Goal: Task Accomplishment & Management: Complete application form

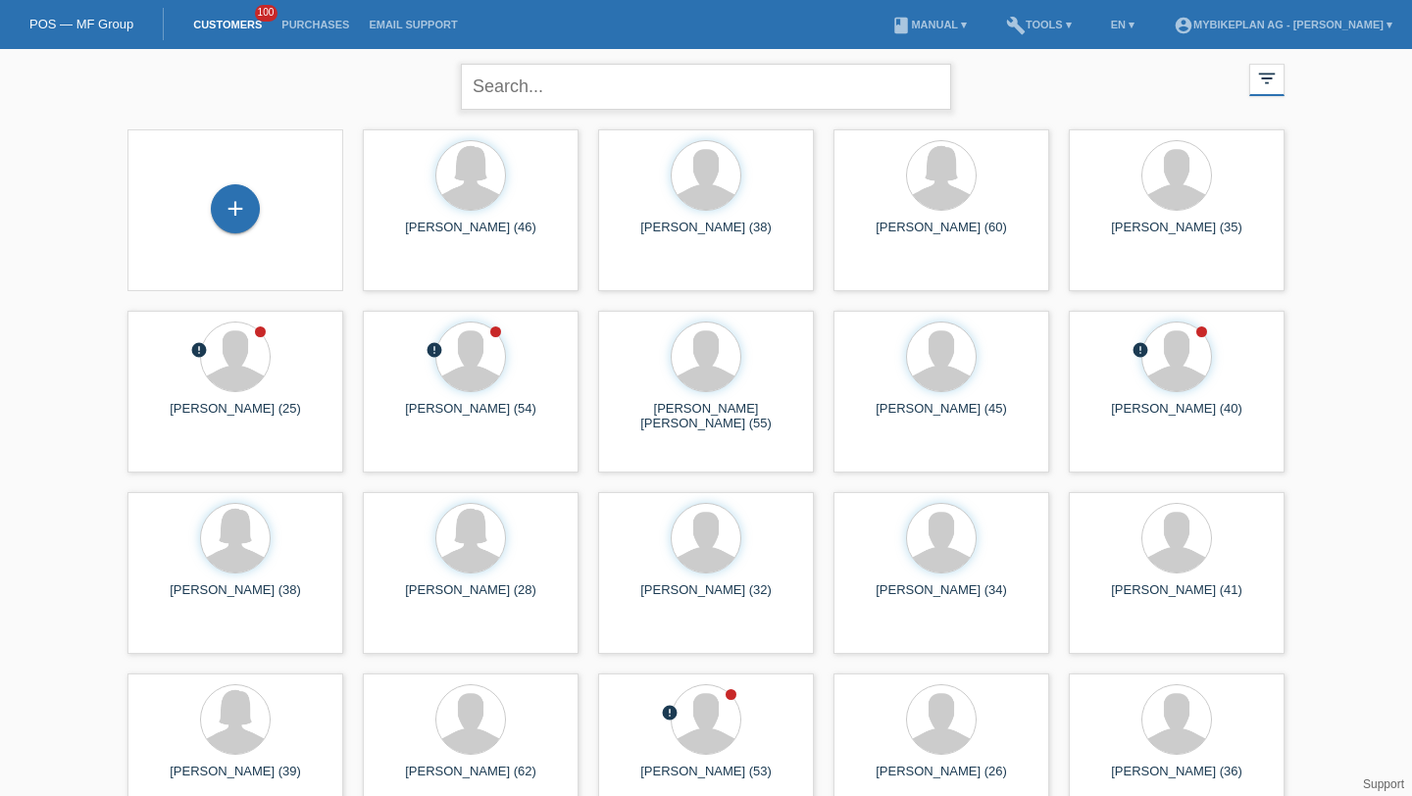
click at [595, 104] on input "text" at bounding box center [706, 87] width 490 height 46
type input "ruciane"
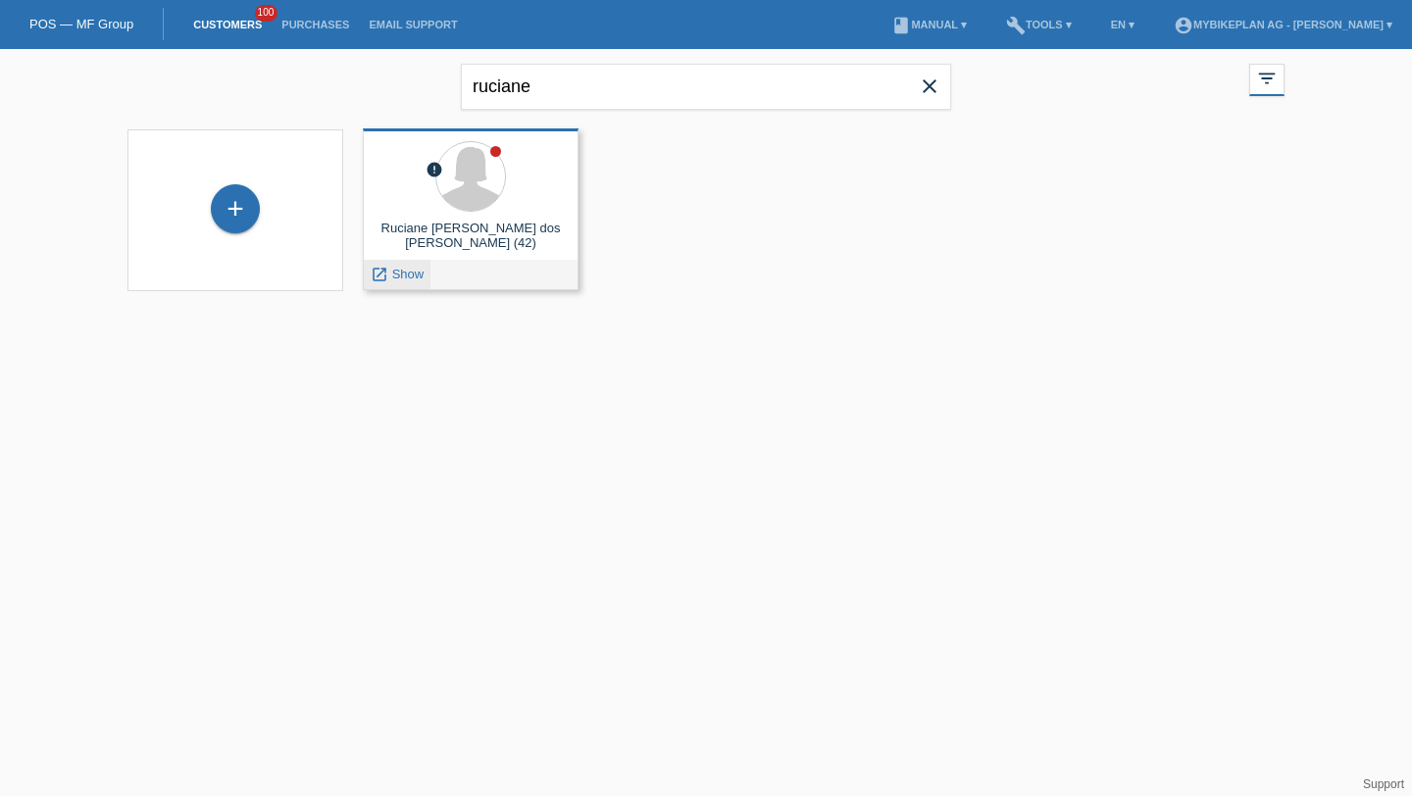
click at [412, 272] on span "Show" at bounding box center [408, 274] width 32 height 15
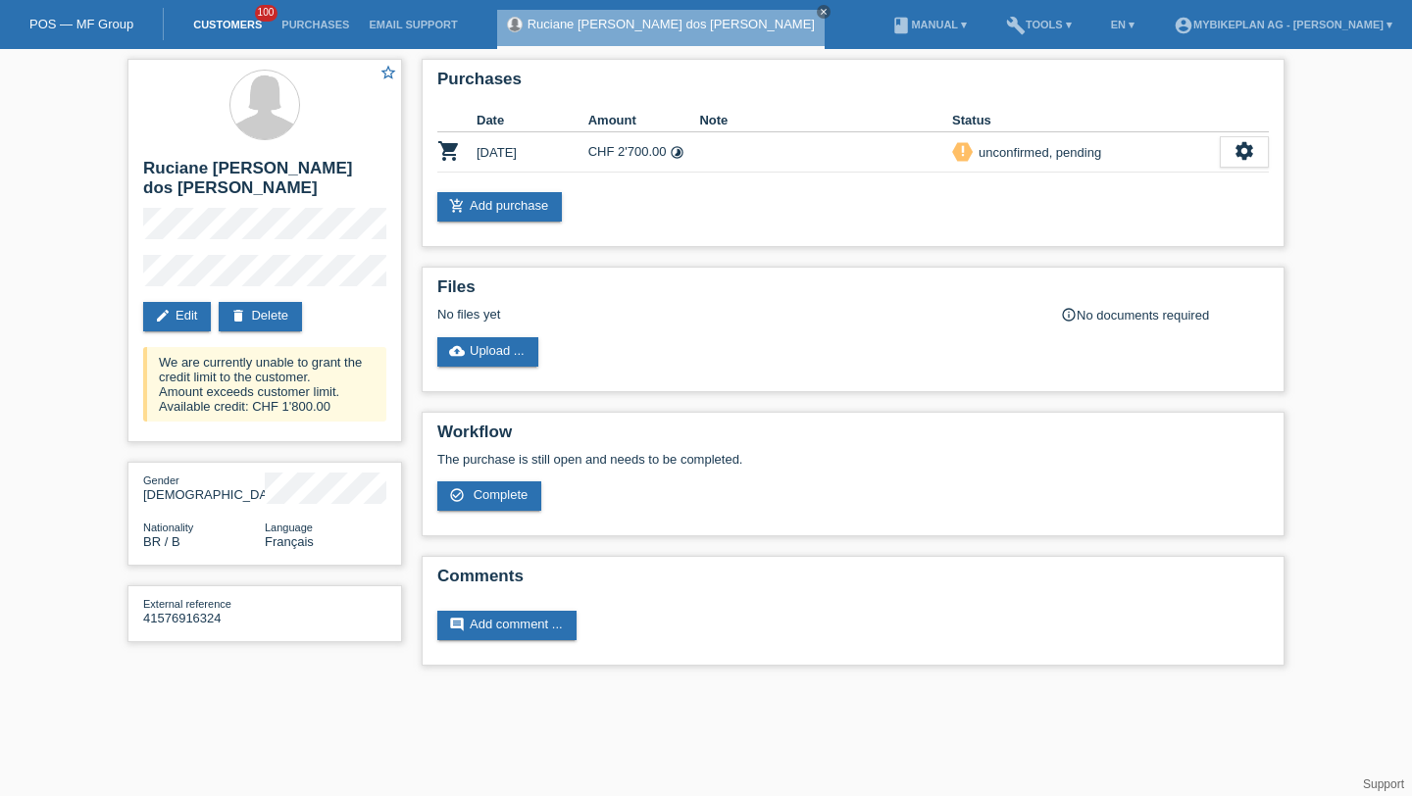
click at [243, 24] on link "Customers" at bounding box center [227, 25] width 88 height 12
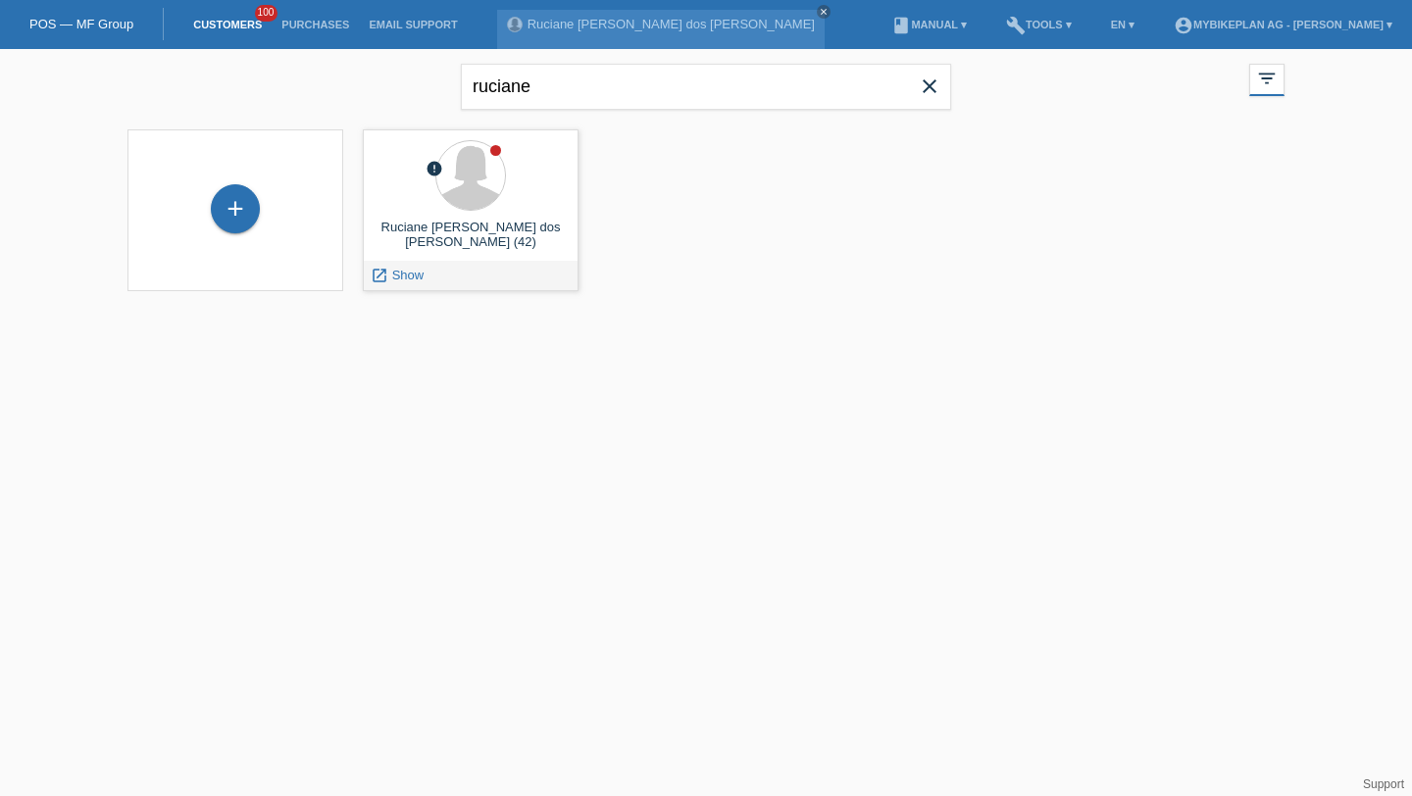
click at [928, 82] on icon "close" at bounding box center [930, 87] width 24 height 24
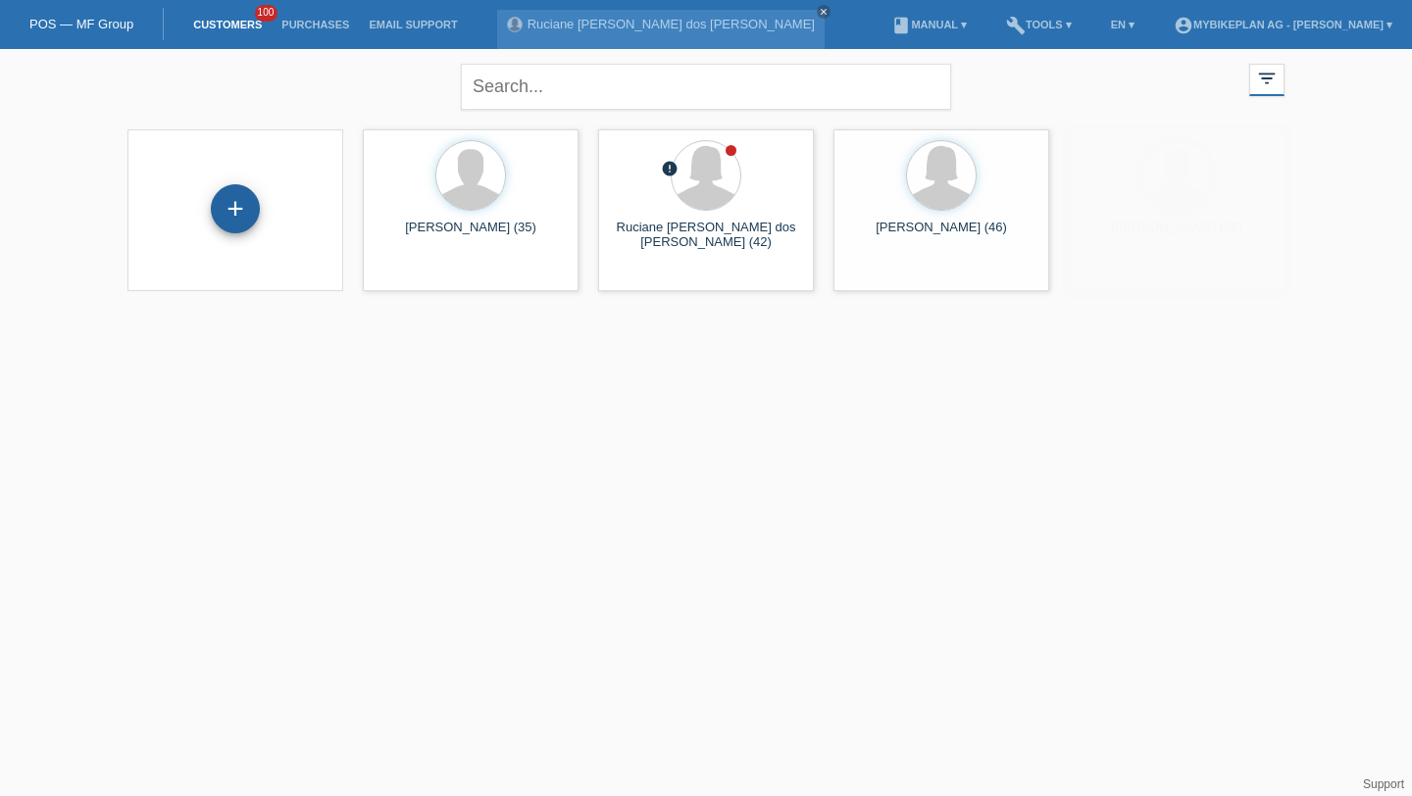
click at [239, 208] on div "+" at bounding box center [235, 208] width 49 height 49
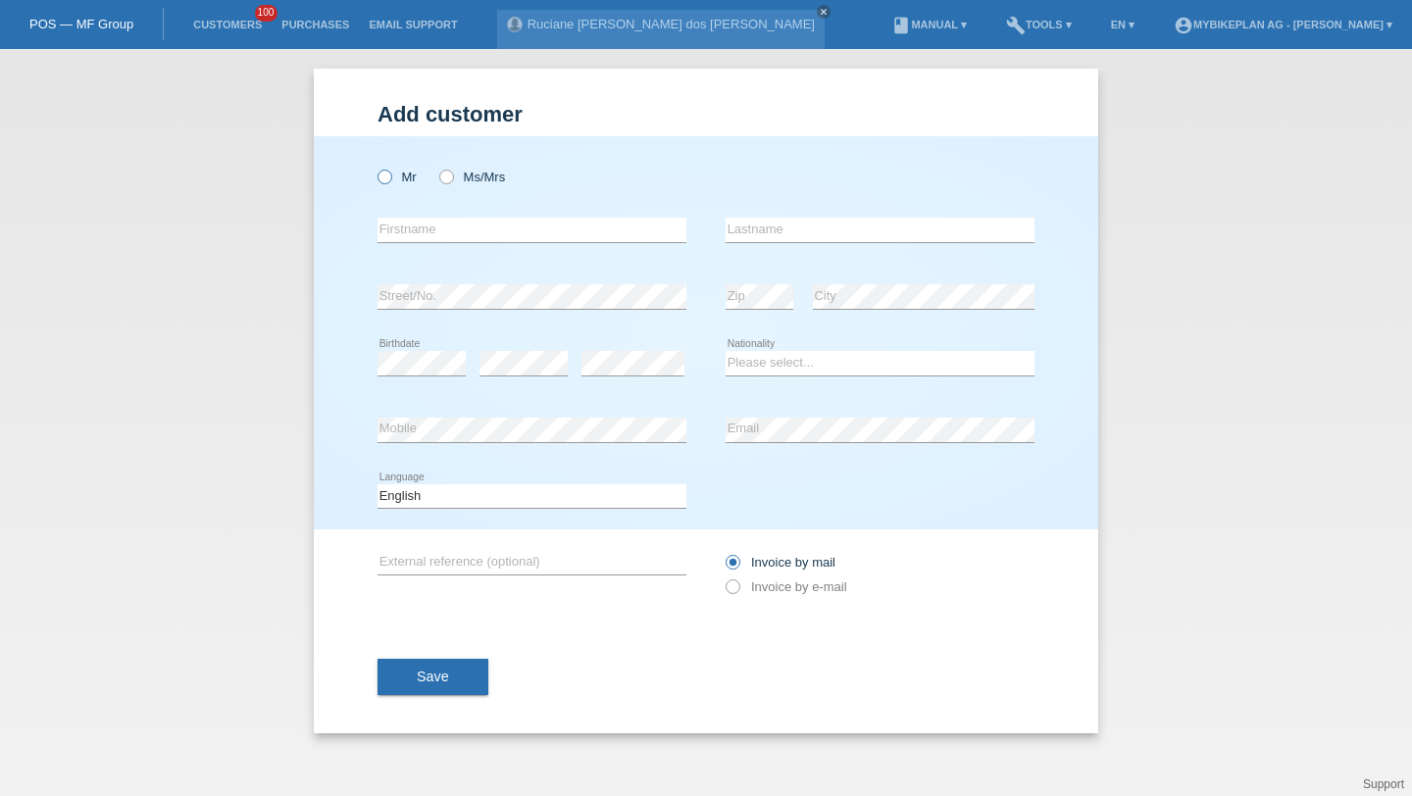
click at [412, 174] on label "Mr" at bounding box center [396, 177] width 39 height 15
click at [390, 174] on input "Mr" at bounding box center [383, 176] width 13 height 13
radio input "true"
click at [422, 240] on input "text" at bounding box center [531, 230] width 309 height 25
paste input "Delmenico"
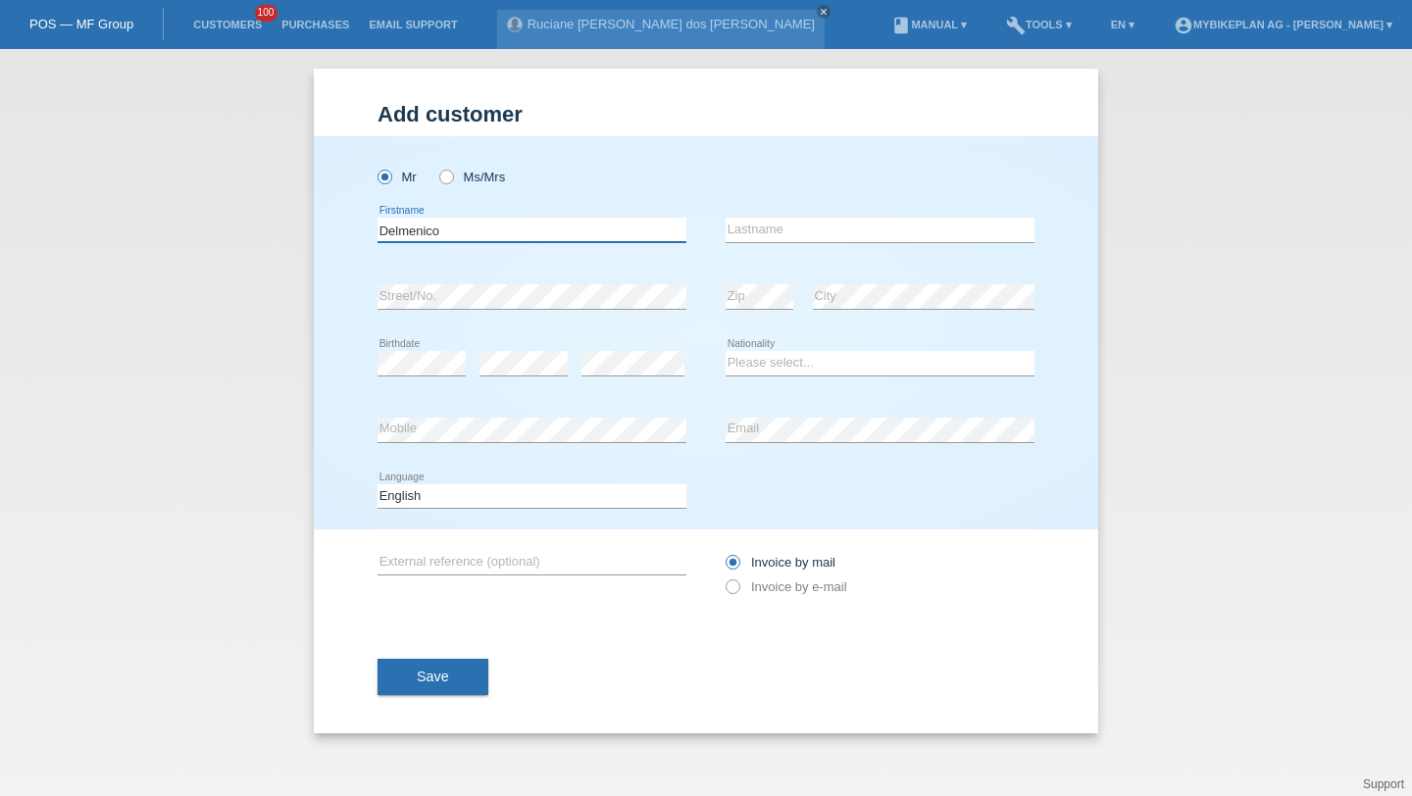
type input "Delmenico"
type input "Mathieu"
click at [819, 363] on select "Please select... Switzerland Austria Germany Liechtenstein ------------ Afghani…" at bounding box center [879, 363] width 309 height 24
select select "CH"
click at [725, 352] on select "Please select... Switzerland Austria Germany Liechtenstein ------------ Afghani…" at bounding box center [879, 363] width 309 height 24
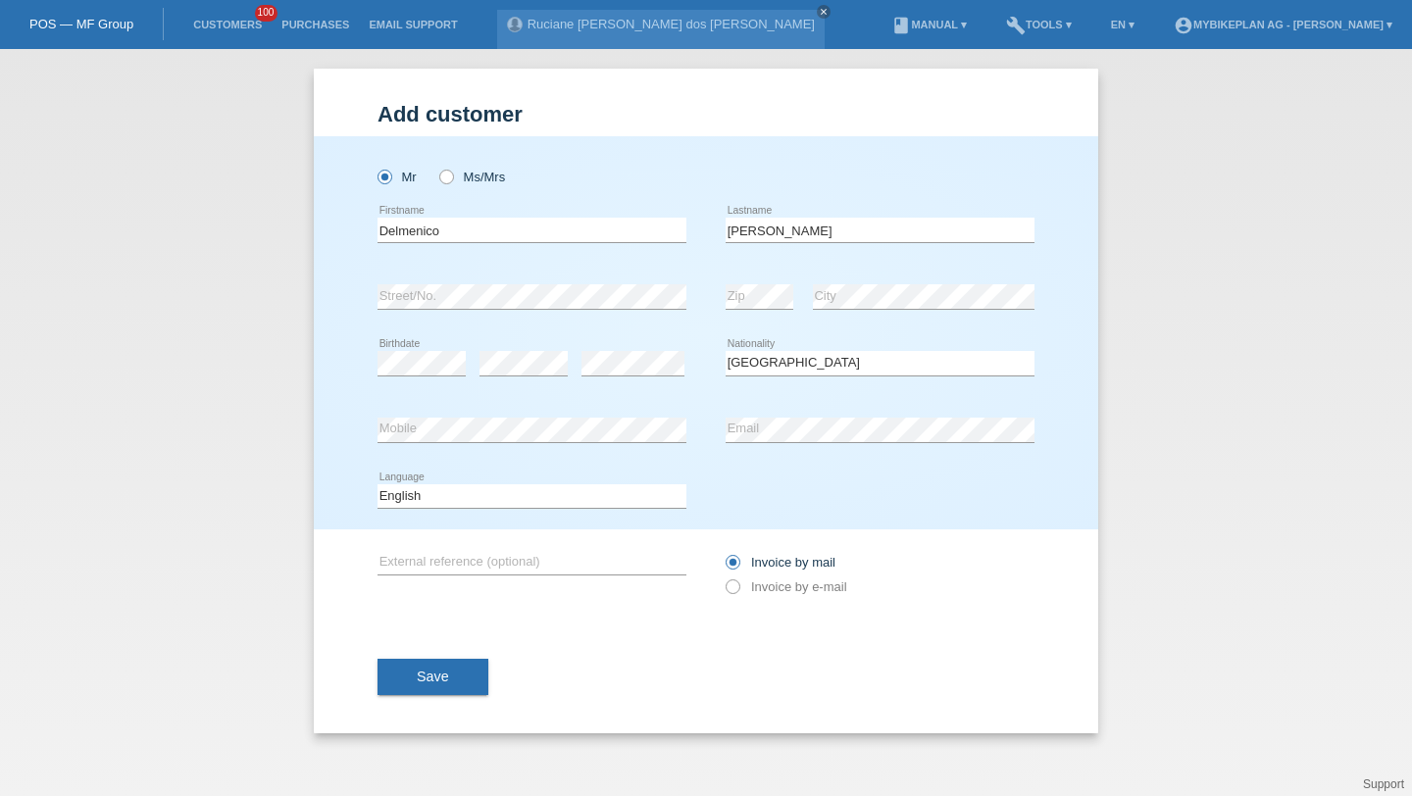
click at [869, 406] on div "error Email" at bounding box center [879, 430] width 309 height 67
click at [556, 513] on div "Deutsch Français Italiano English error Language" at bounding box center [531, 497] width 309 height 67
click at [556, 487] on select "Deutsch Français Italiano English" at bounding box center [531, 496] width 309 height 24
select select "fr"
click at [377, 484] on select "Deutsch Français Italiano English" at bounding box center [531, 496] width 309 height 24
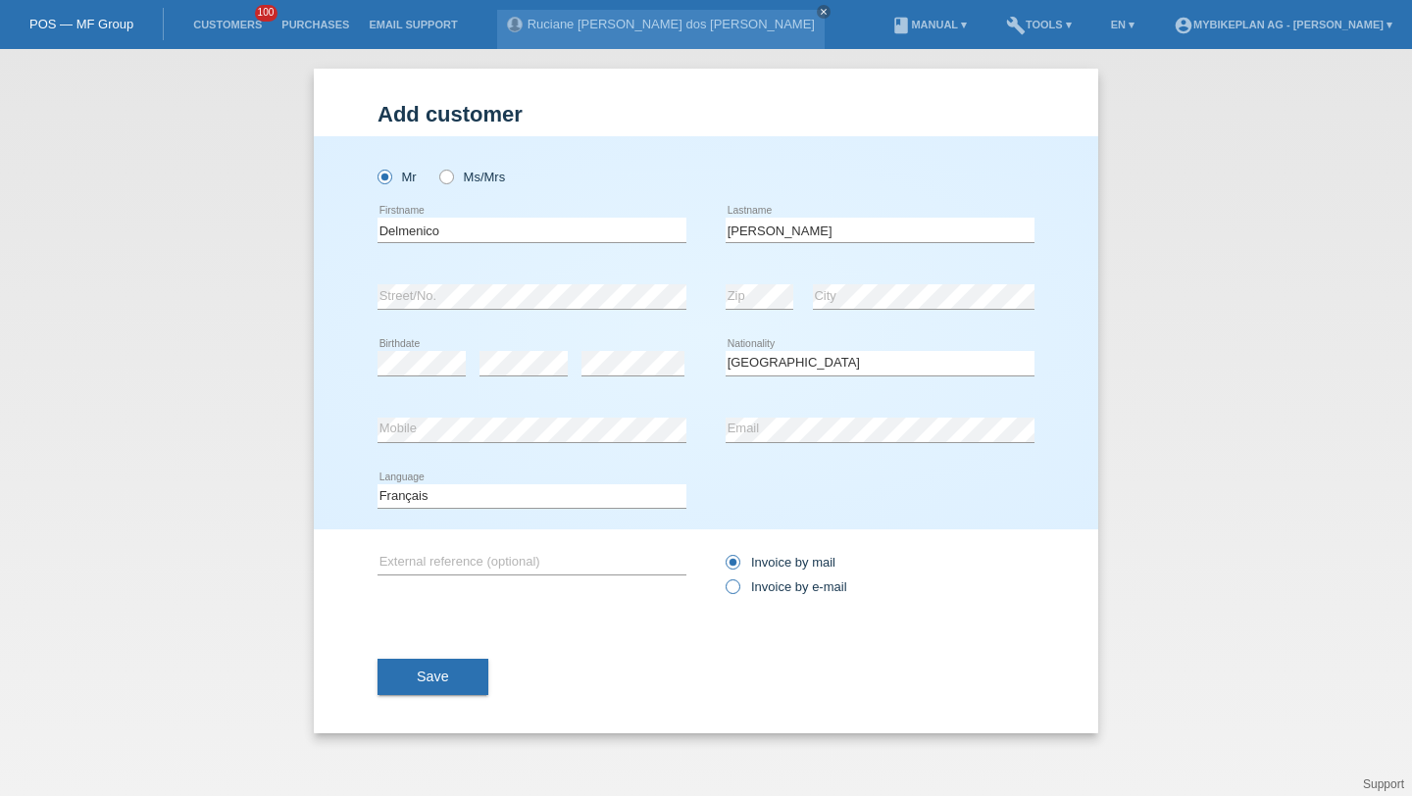
click at [754, 584] on label "Invoice by e-mail" at bounding box center [786, 586] width 122 height 15
click at [738, 584] on input "Invoice by e-mail" at bounding box center [731, 591] width 13 height 25
radio input "true"
click at [403, 710] on div "Save" at bounding box center [705, 678] width 657 height 114
click at [452, 690] on button "Save" at bounding box center [432, 677] width 111 height 37
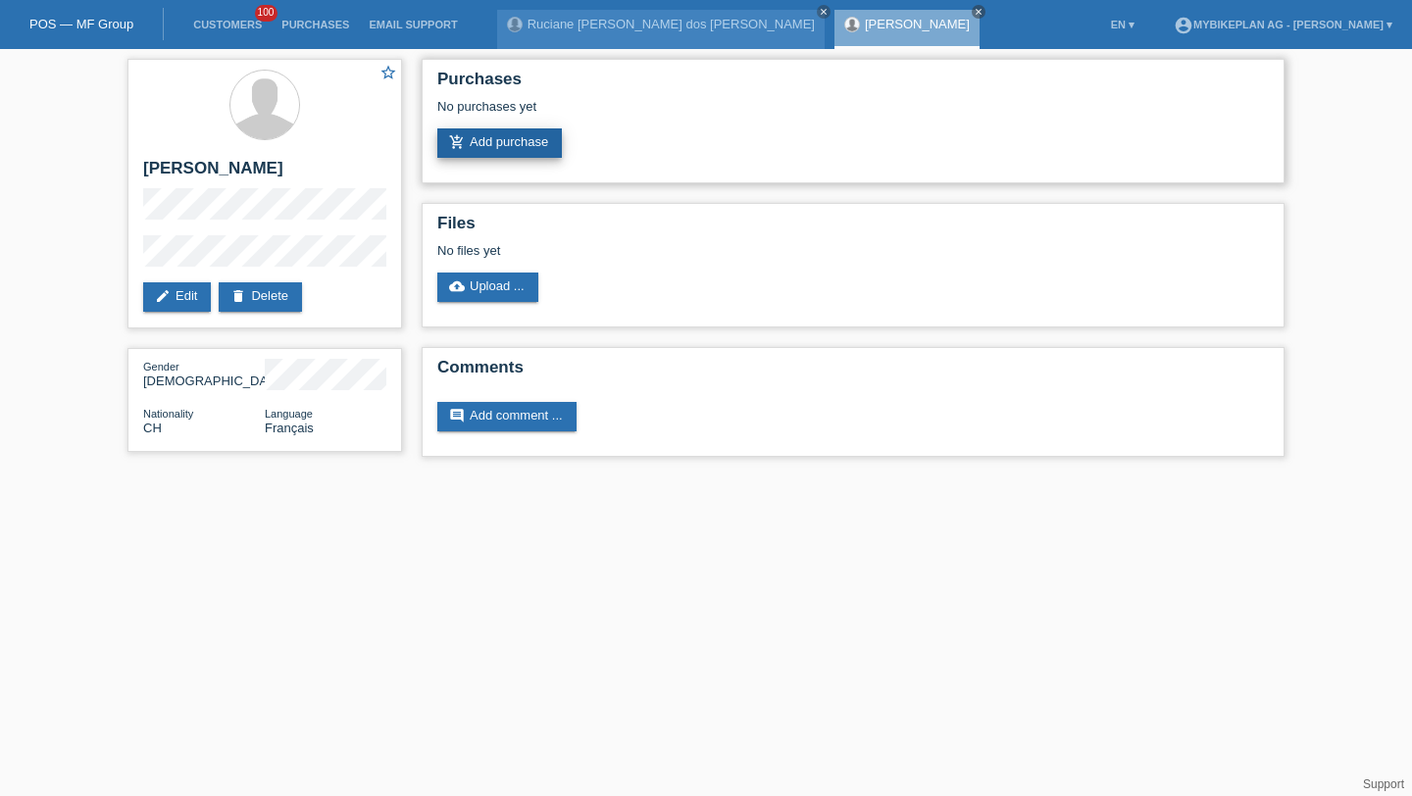
click at [534, 157] on link "add_shopping_cart Add purchase" at bounding box center [499, 142] width 124 height 29
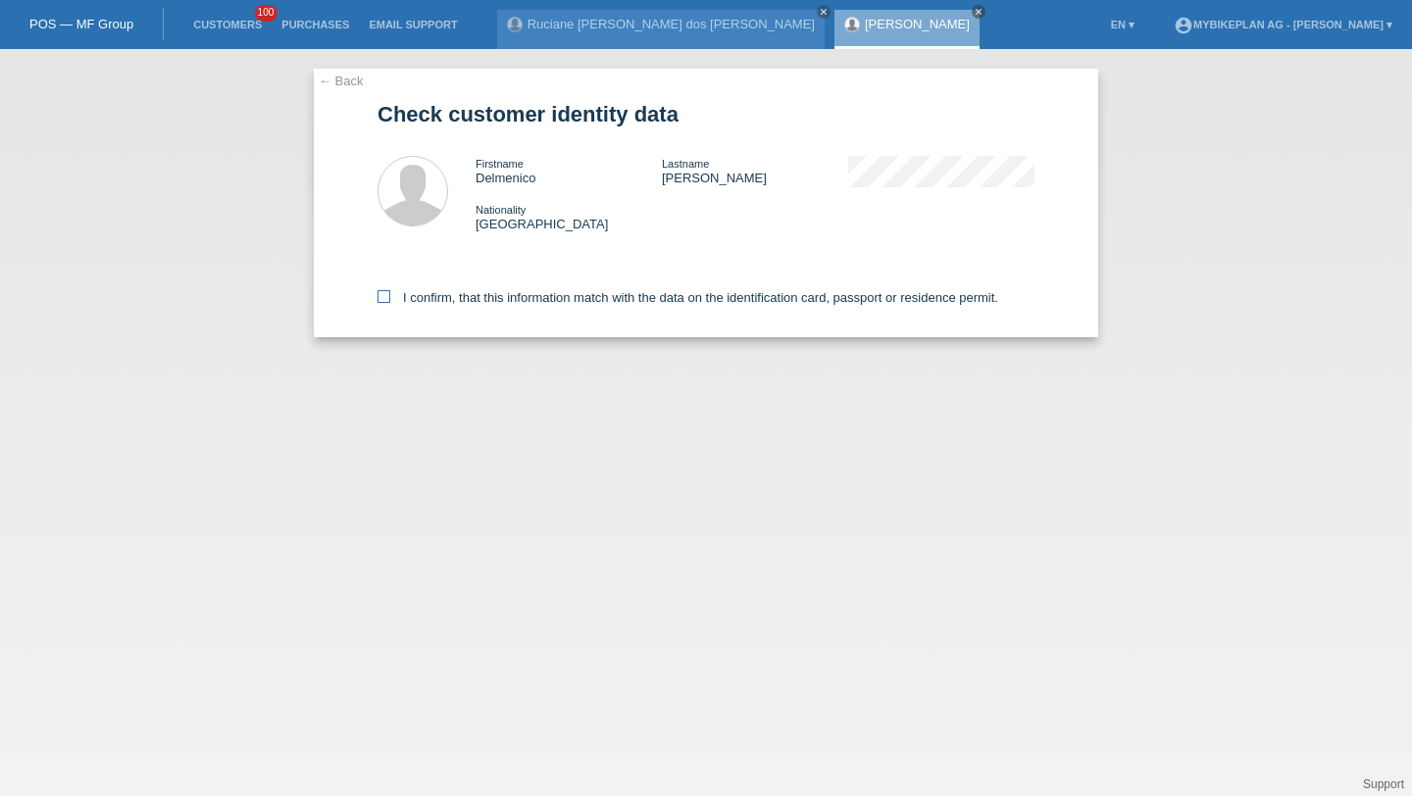
click at [485, 303] on label "I confirm, that this information match with the data on the identification card…" at bounding box center [687, 297] width 621 height 15
click at [390, 303] on input "I confirm, that this information match with the data on the identification card…" at bounding box center [383, 296] width 13 height 13
checkbox input "true"
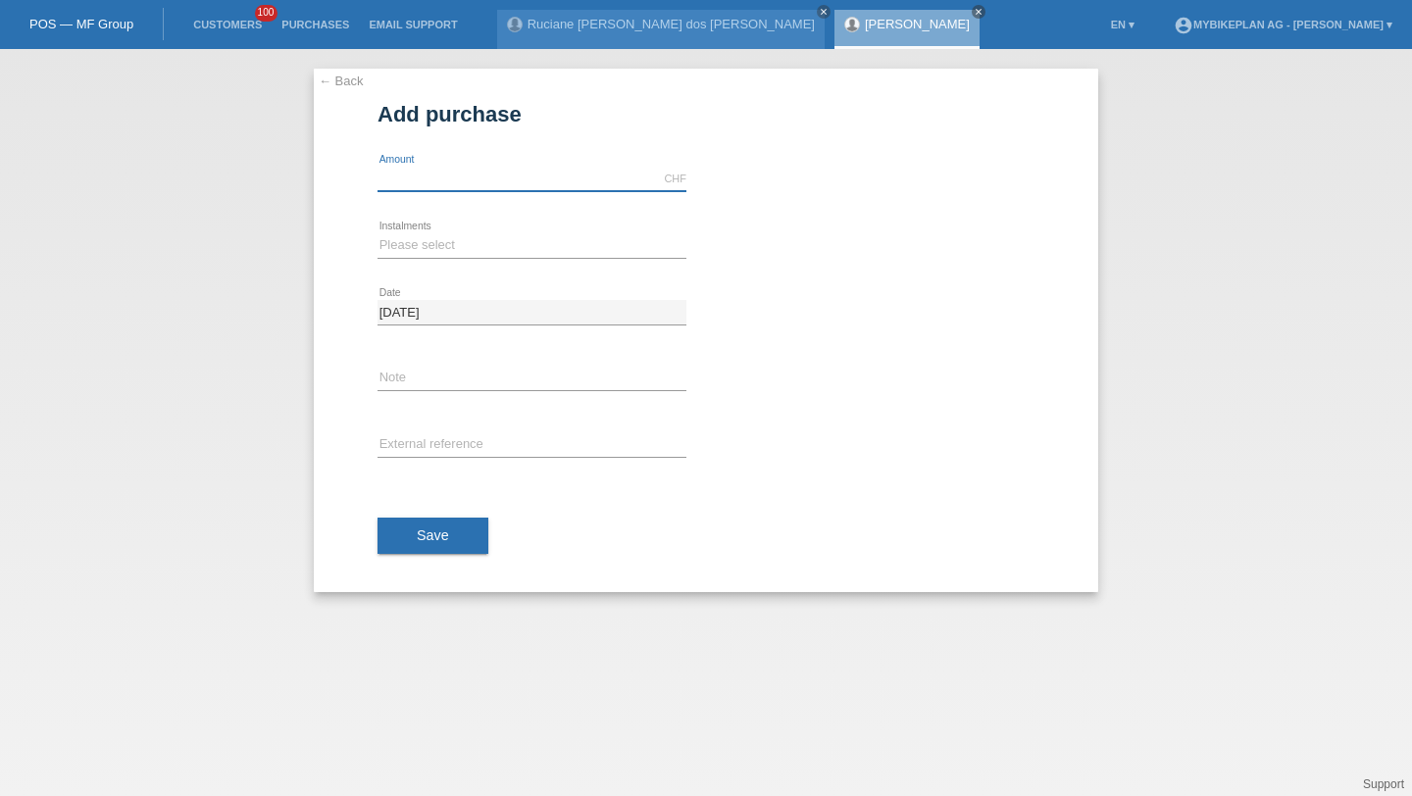
click at [440, 181] on input "text" at bounding box center [531, 179] width 309 height 25
type input "5900.00"
click at [424, 260] on div "Please select 6 instalments 12 instalments 18 instalments 24 instalments 36 ins…" at bounding box center [531, 246] width 309 height 67
click at [429, 234] on select "Please select 6 instalments 12 instalments 18 instalments 24 instalments 36 ins…" at bounding box center [531, 245] width 309 height 24
select select "486"
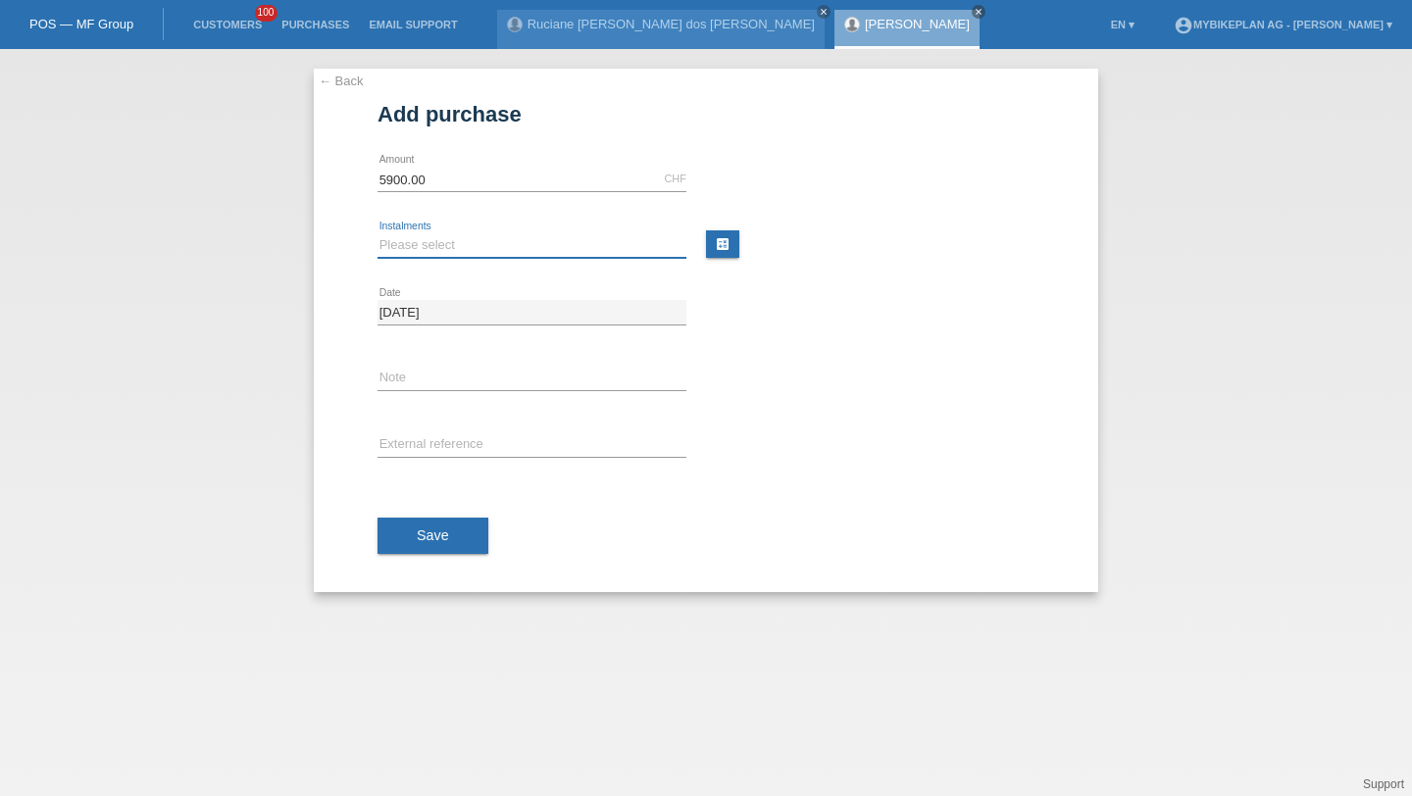
click at [377, 233] on select "Please select 6 instalments 12 instalments 18 instalments 24 instalments 36 ins…" at bounding box center [531, 245] width 309 height 24
click at [424, 444] on input "text" at bounding box center [531, 445] width 309 height 25
paste input "42663395702"
type input "42663395702"
click at [411, 566] on div "Save" at bounding box center [705, 536] width 657 height 114
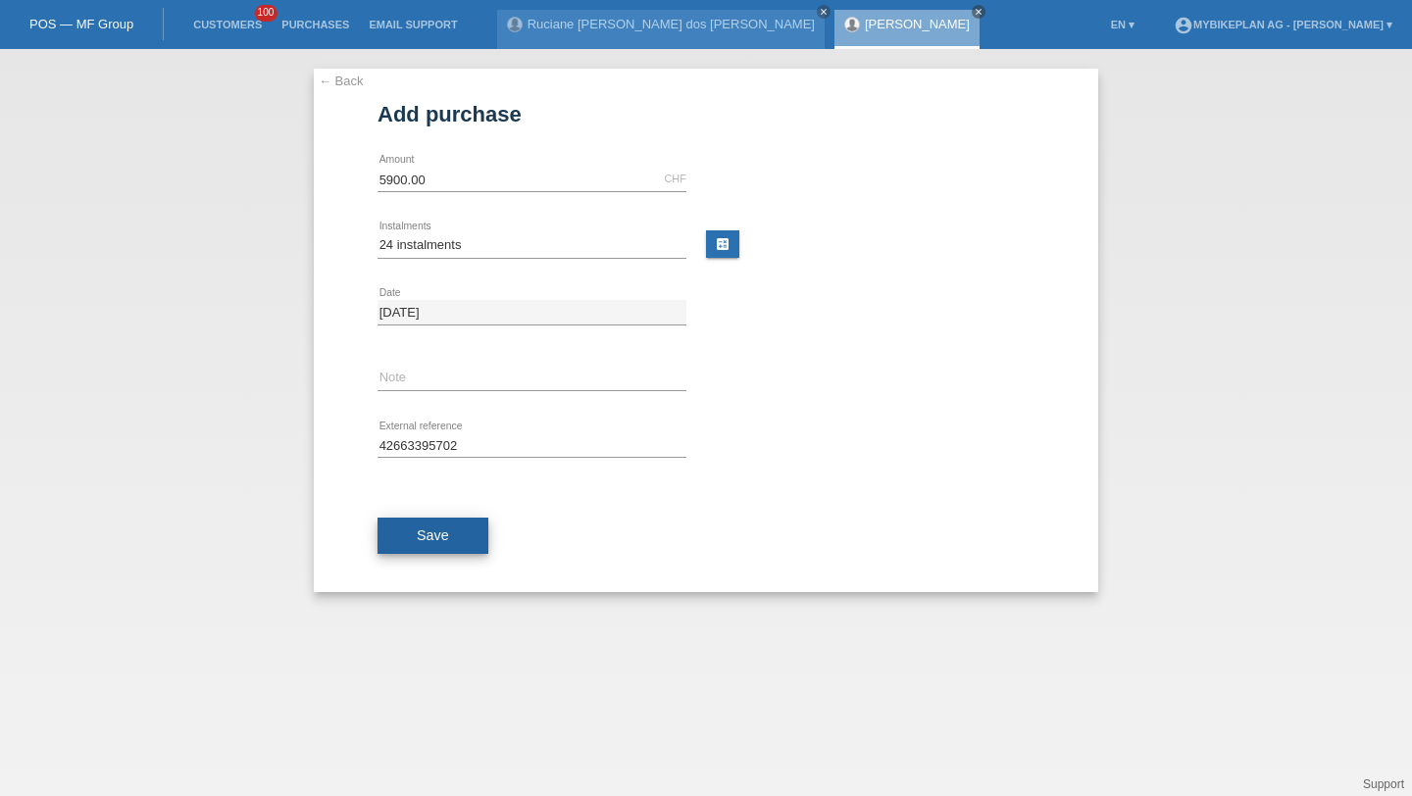
click at [427, 539] on span "Save" at bounding box center [433, 535] width 32 height 16
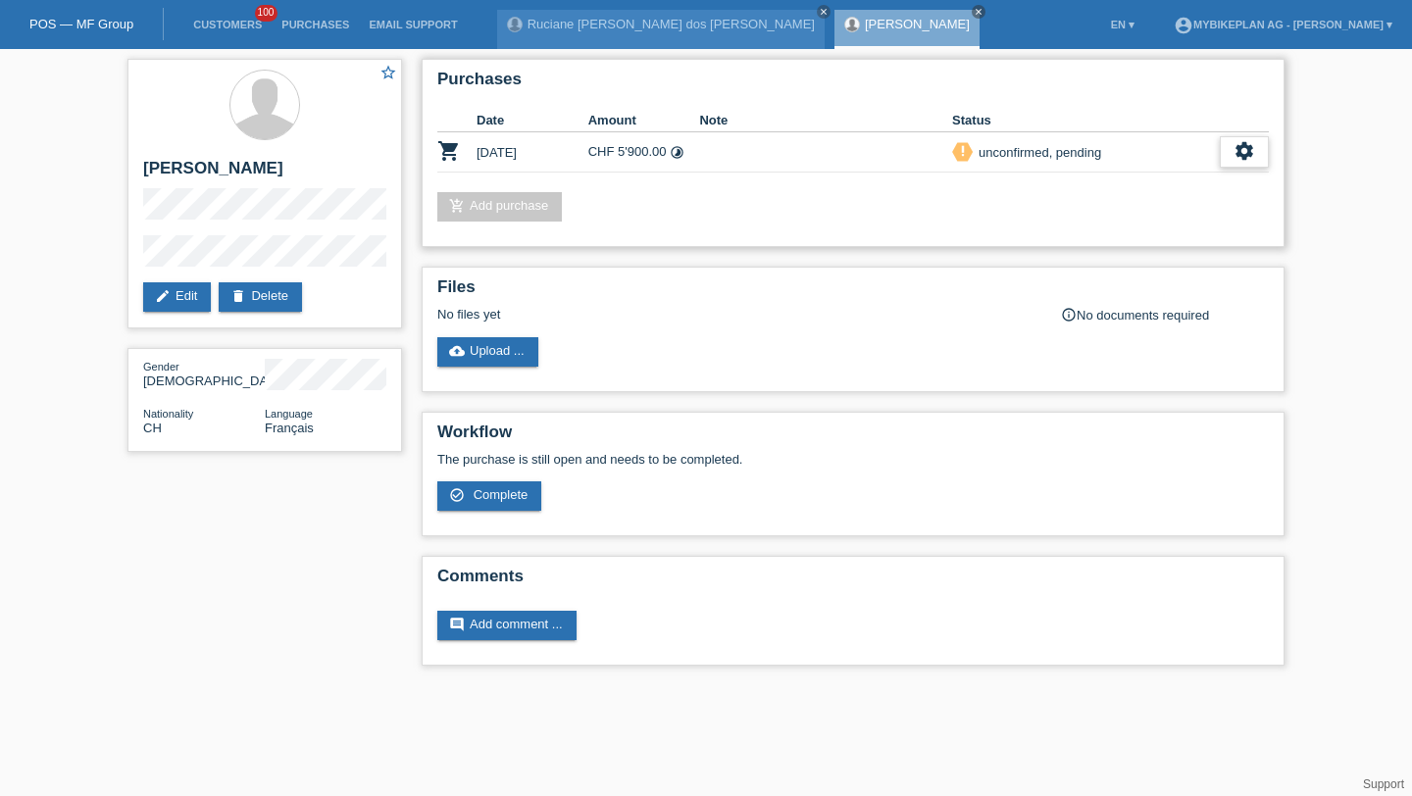
click at [1247, 156] on icon "settings" at bounding box center [1244, 151] width 22 height 22
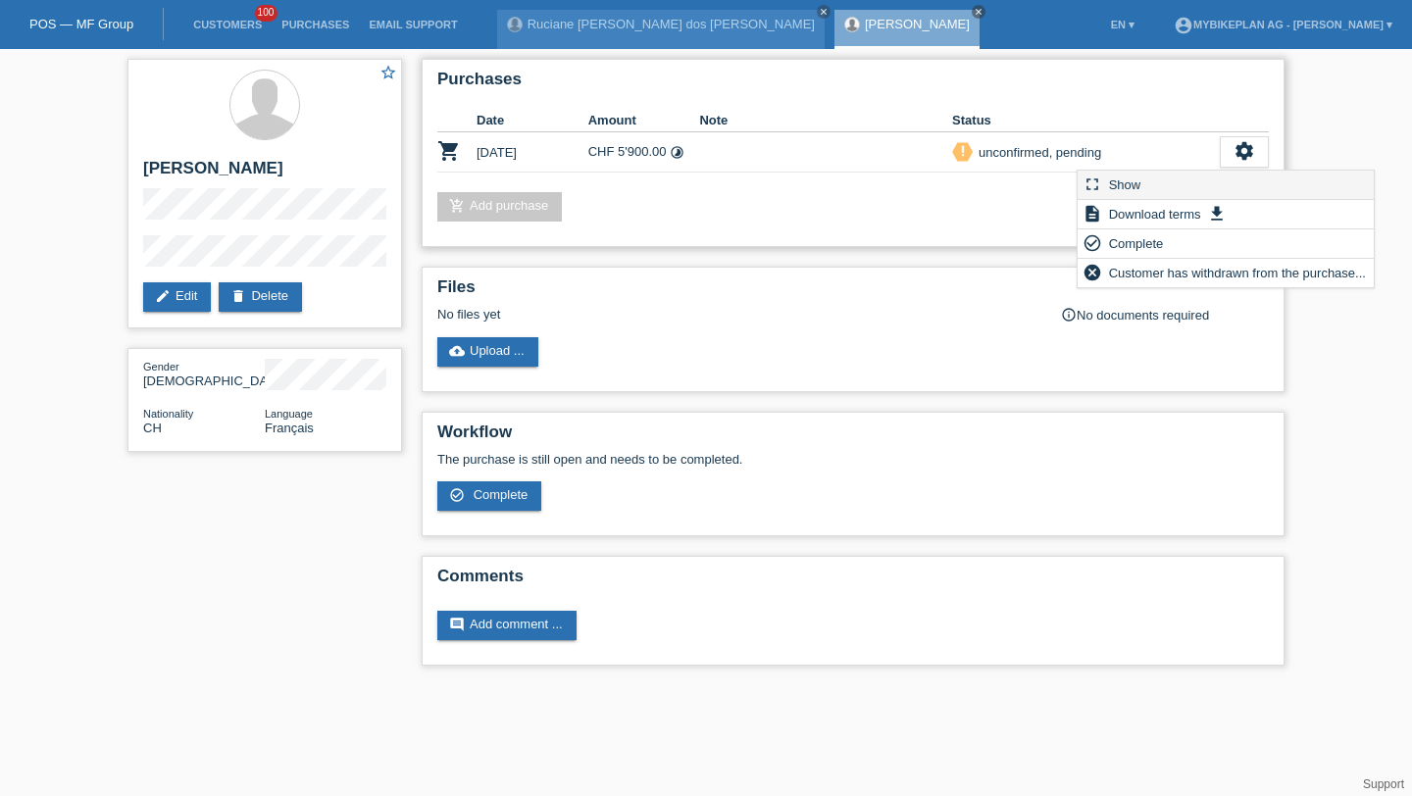
click at [1188, 188] on div "fullscreen Show" at bounding box center [1225, 185] width 296 height 29
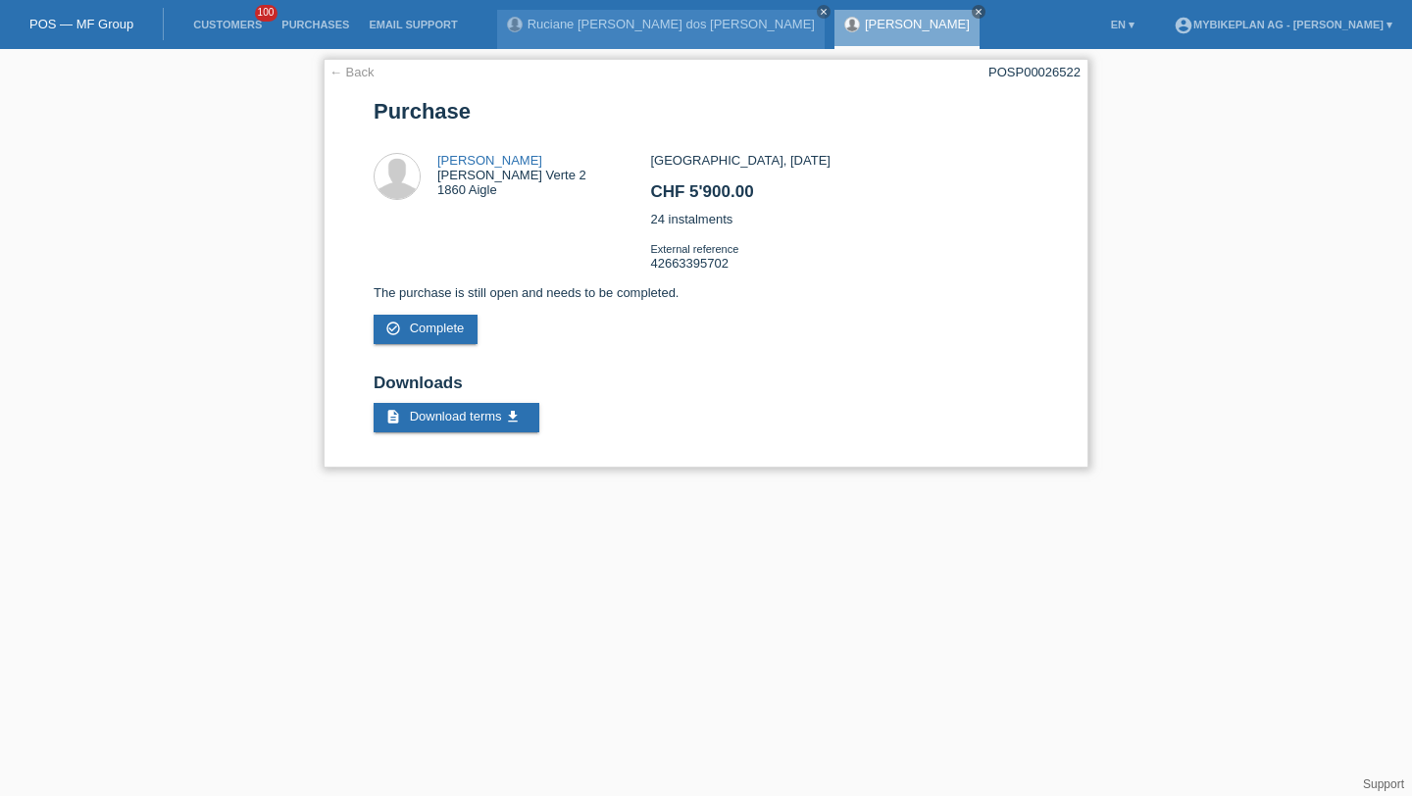
click at [1059, 69] on div "POSP00026522" at bounding box center [1034, 72] width 92 height 15
copy div "POSP00026522"
click at [240, 26] on link "Customers" at bounding box center [227, 25] width 88 height 12
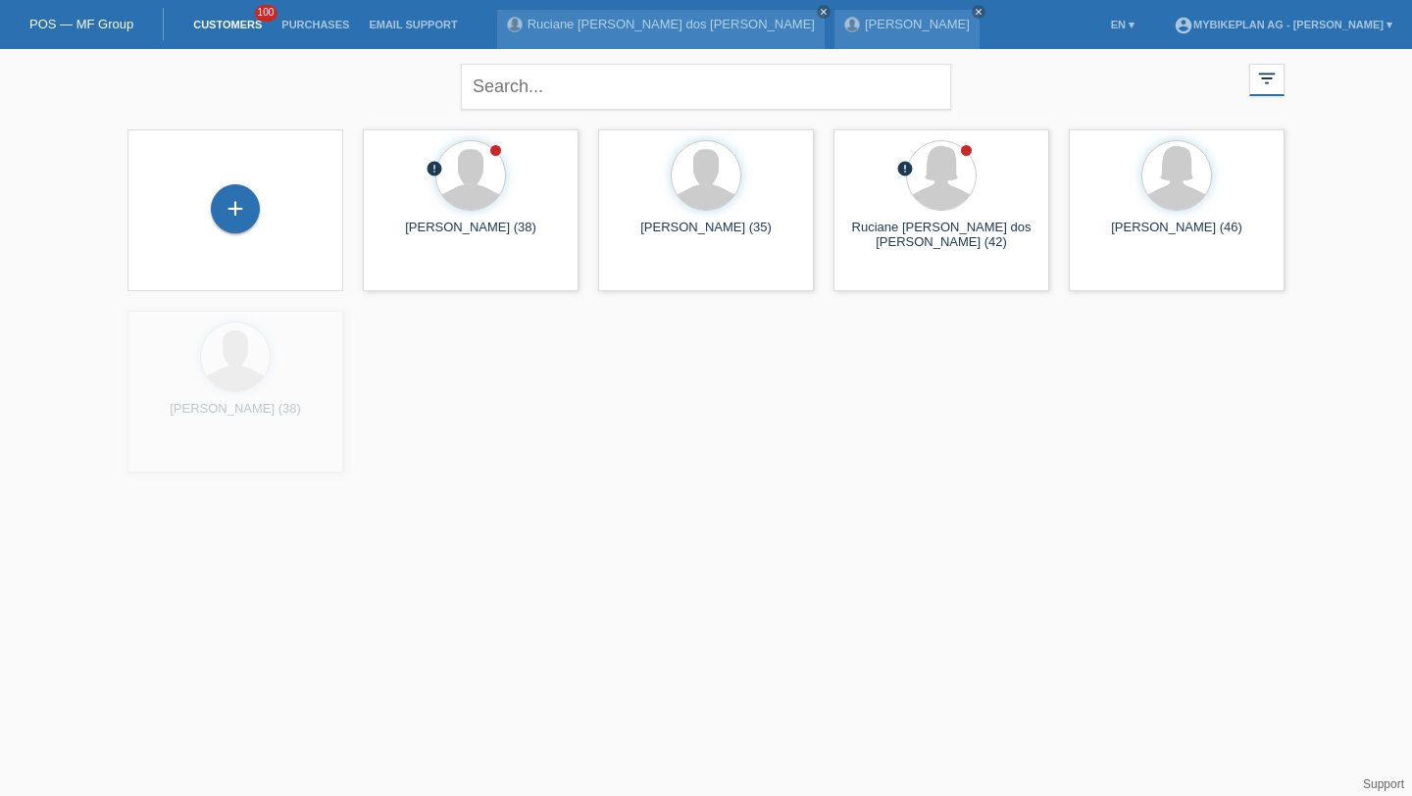
click at [250, 231] on div "+" at bounding box center [235, 210] width 184 height 52
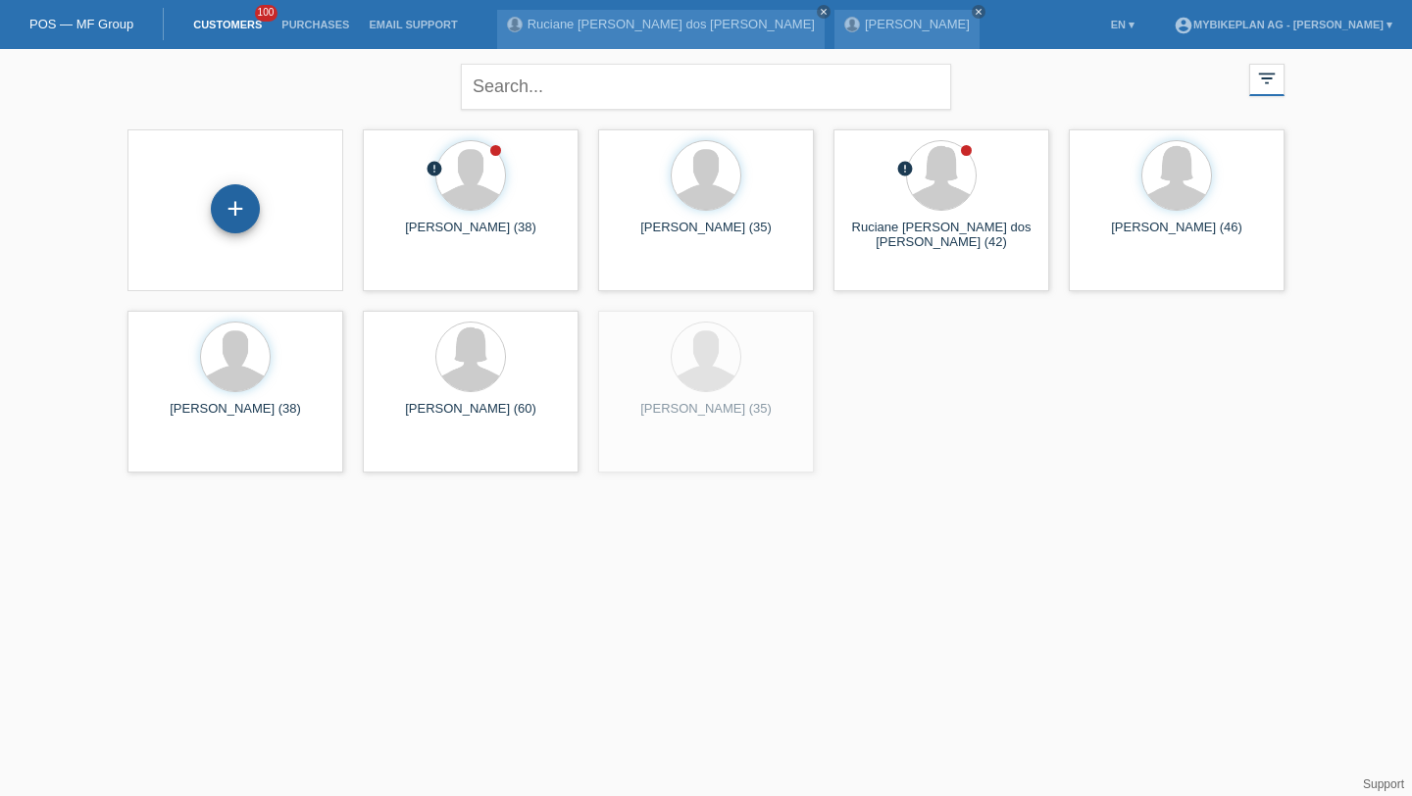
click at [242, 220] on div "+" at bounding box center [235, 208] width 49 height 49
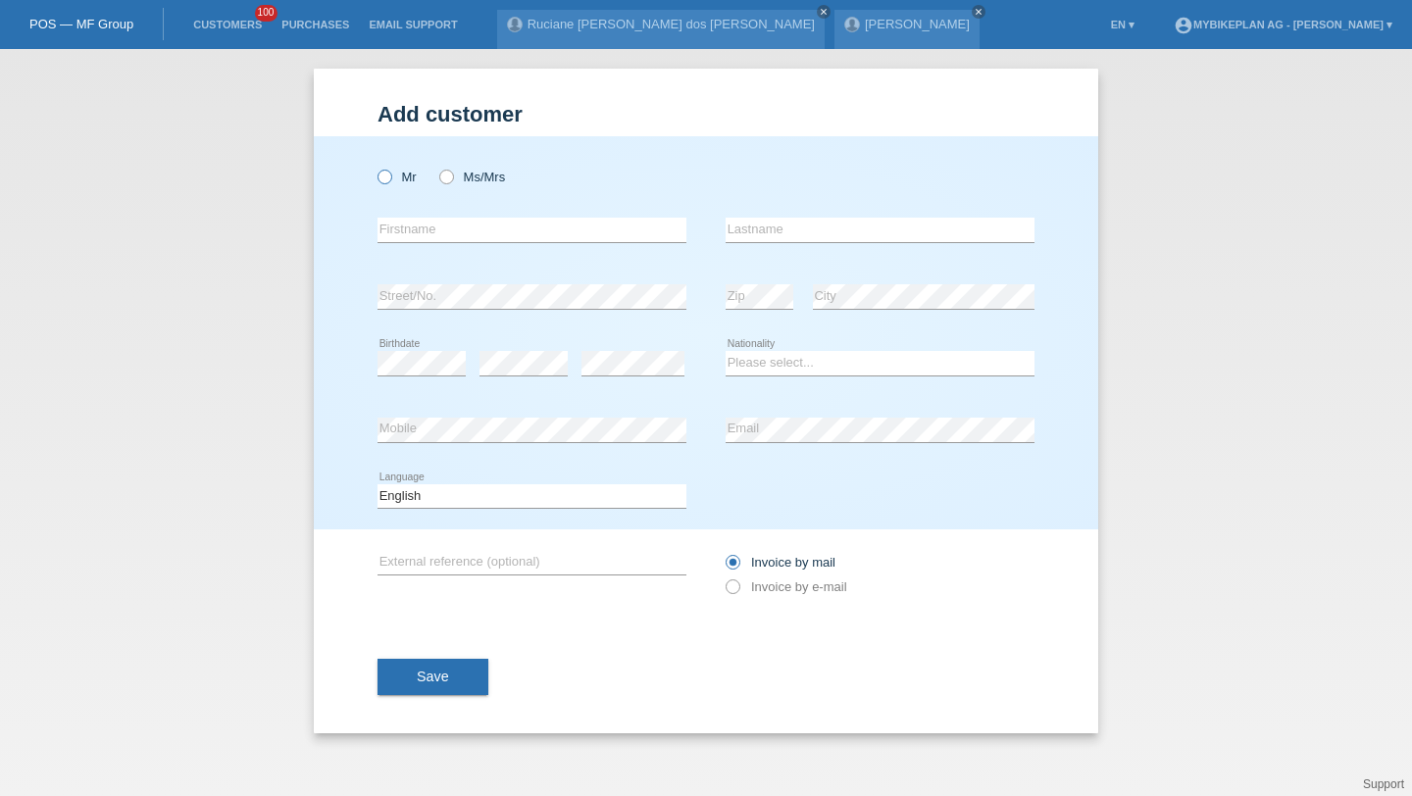
click at [415, 178] on label "Mr" at bounding box center [396, 177] width 39 height 15
click at [390, 178] on input "Mr" at bounding box center [383, 176] width 13 height 13
radio input "true"
click at [408, 227] on input "text" at bounding box center [531, 230] width 309 height 25
type input "[PERSON_NAME]"
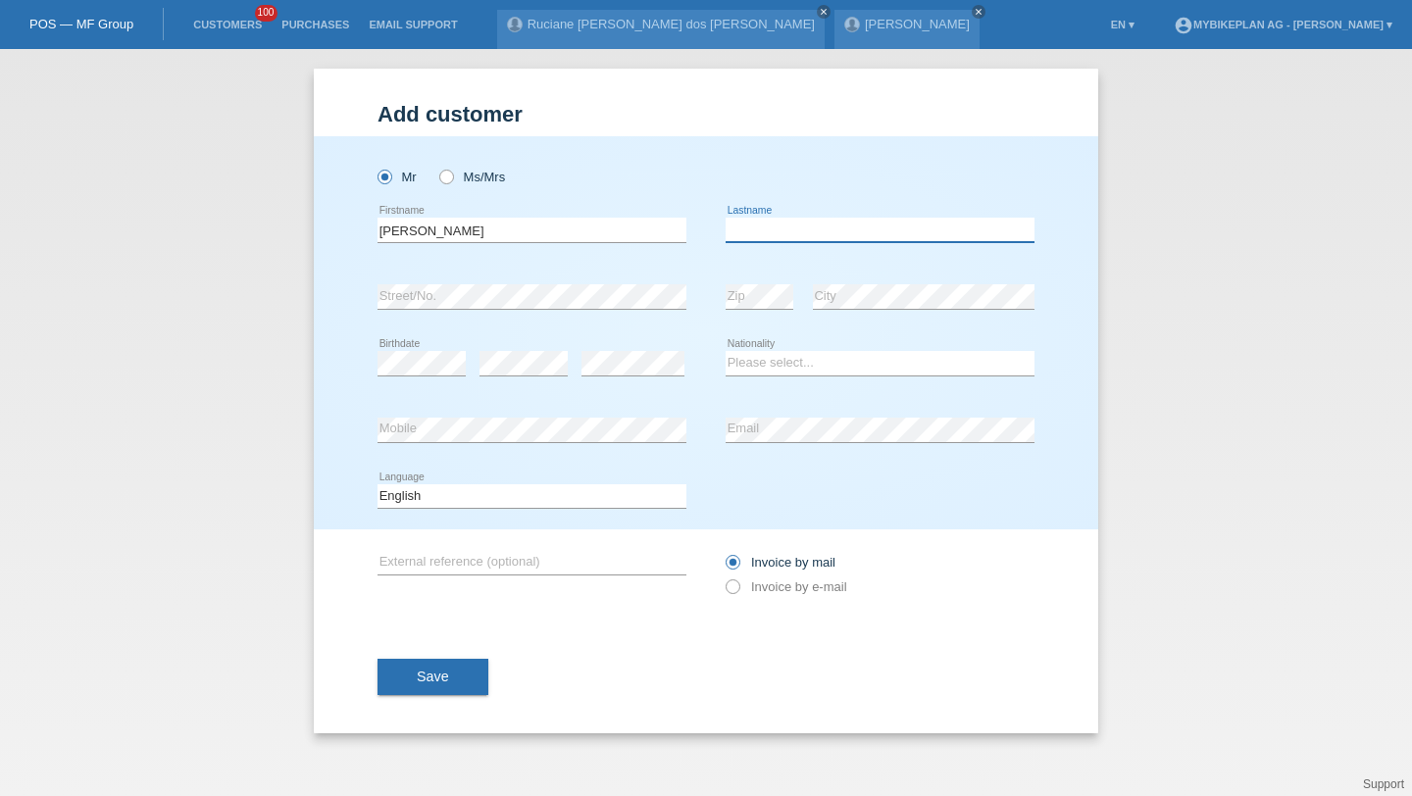
paste input "Chevreul"
type input "Chevreul"
click at [620, 350] on div "error" at bounding box center [632, 363] width 103 height 67
click at [766, 362] on select "Please select... Switzerland Austria Germany Liechtenstein ------------ Afghani…" at bounding box center [879, 363] width 309 height 24
select select "FR"
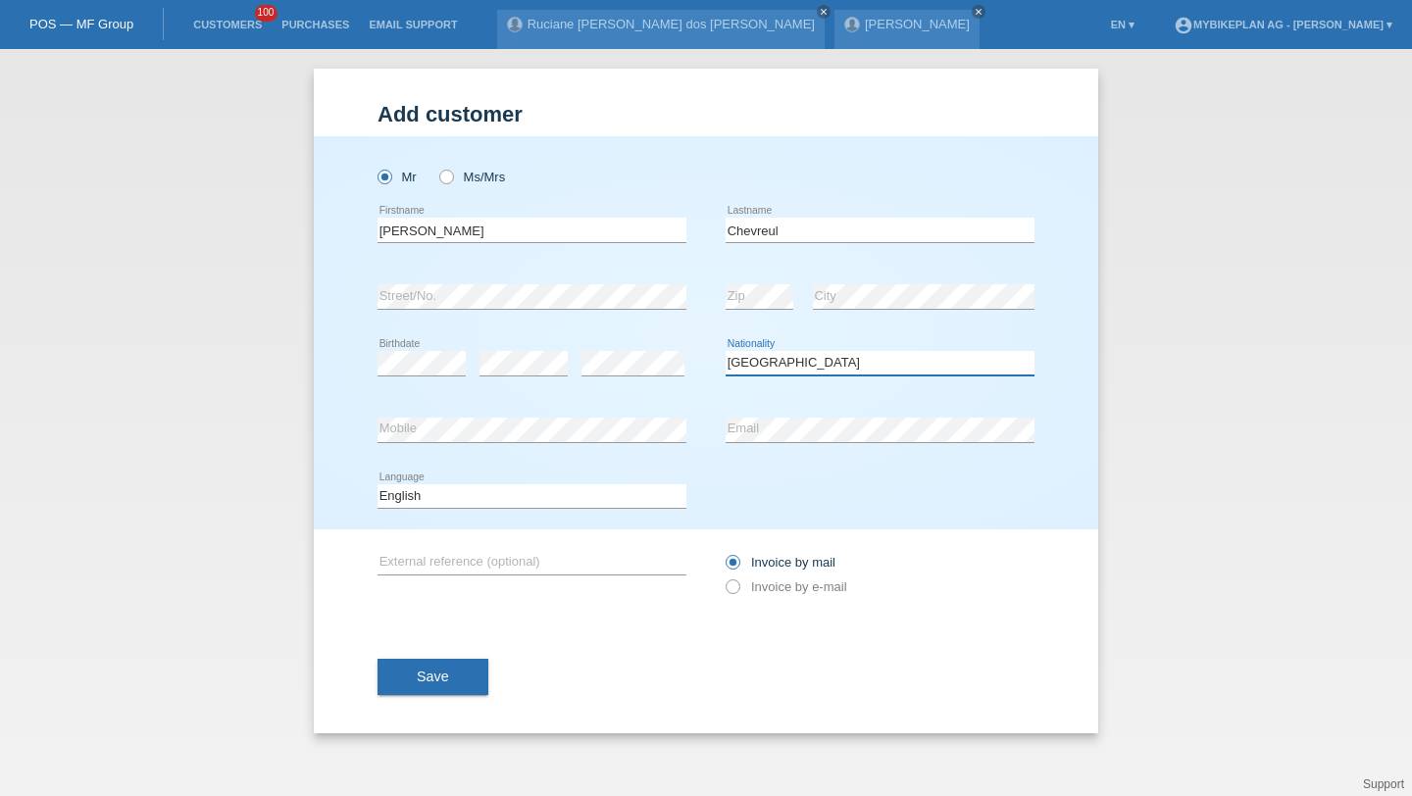
click at [725, 352] on select "Please select... Switzerland Austria Germany Liechtenstein ------------ Afghani…" at bounding box center [879, 363] width 309 height 24
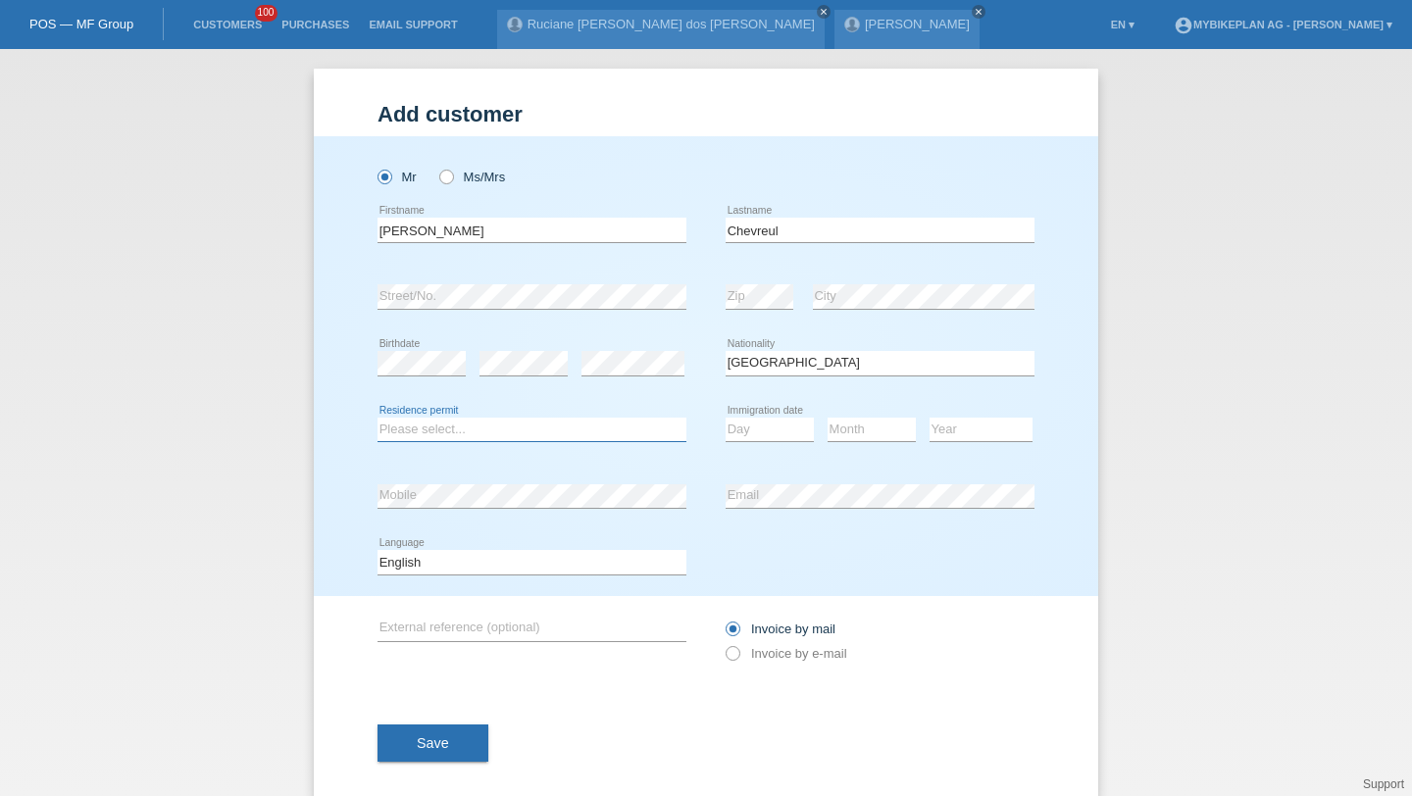
click at [570, 432] on select "Please select... C B B - Refugee status Other" at bounding box center [531, 430] width 309 height 24
select select "B"
click at [377, 418] on select "Please select... C B B - Refugee status Other" at bounding box center [531, 430] width 309 height 24
click at [748, 426] on select "Day 01 02 03 04 05 06 07 08 09 10 11" at bounding box center [769, 430] width 88 height 24
select select "18"
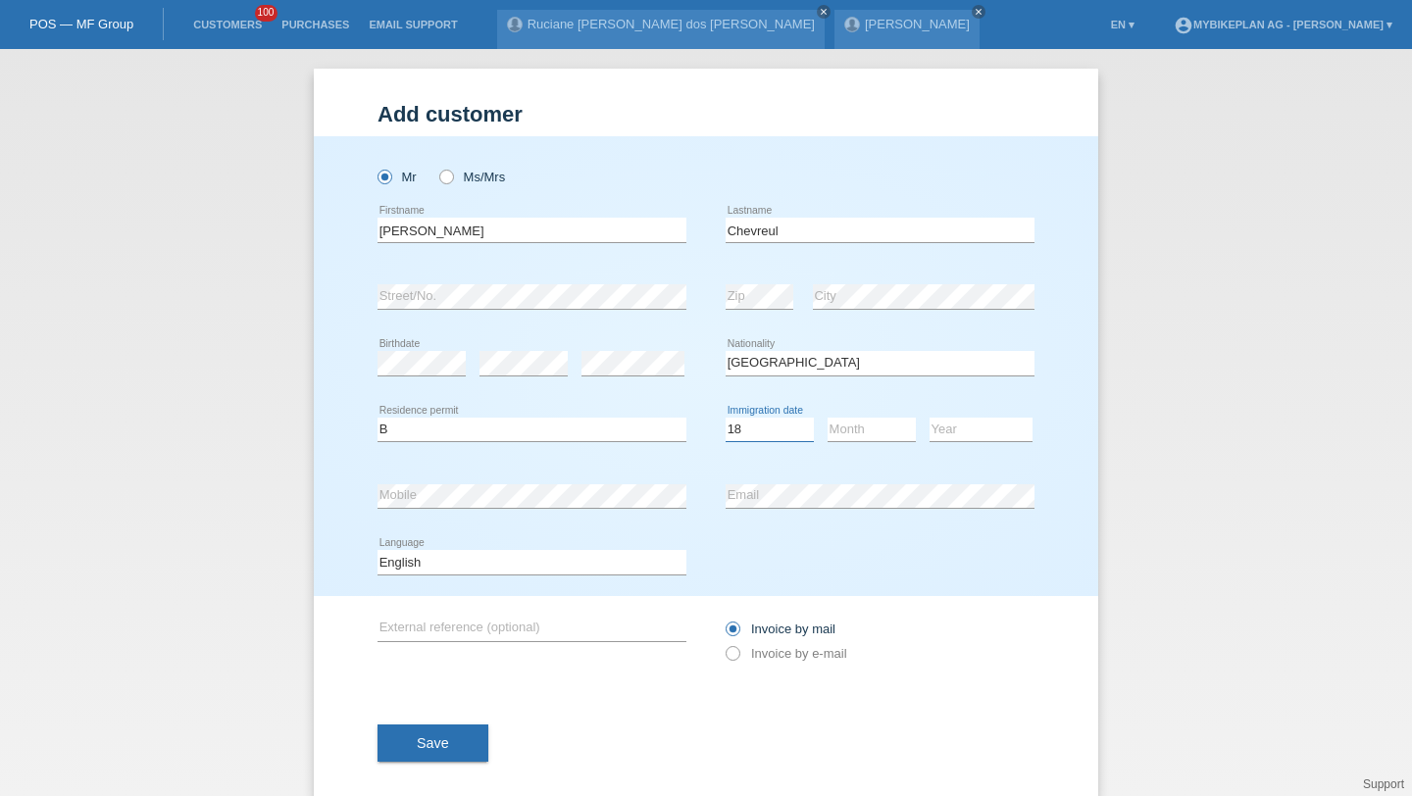
click at [725, 418] on select "Day 01 02 03 04 05 06 07 08 09 10 11" at bounding box center [769, 430] width 88 height 24
click at [854, 440] on select "Month 01 02 03 04 05 06 07 08 09 10 11" at bounding box center [871, 430] width 88 height 24
select select "02"
click at [827, 418] on select "Month 01 02 03 04 05 06 07 08 09 10 11" at bounding box center [871, 430] width 88 height 24
click at [957, 434] on select "Year 2025 2024 2023 2022 2021 2020 2019 2018 2017 2016 2015 2014 2013 2012 2011…" at bounding box center [980, 430] width 103 height 24
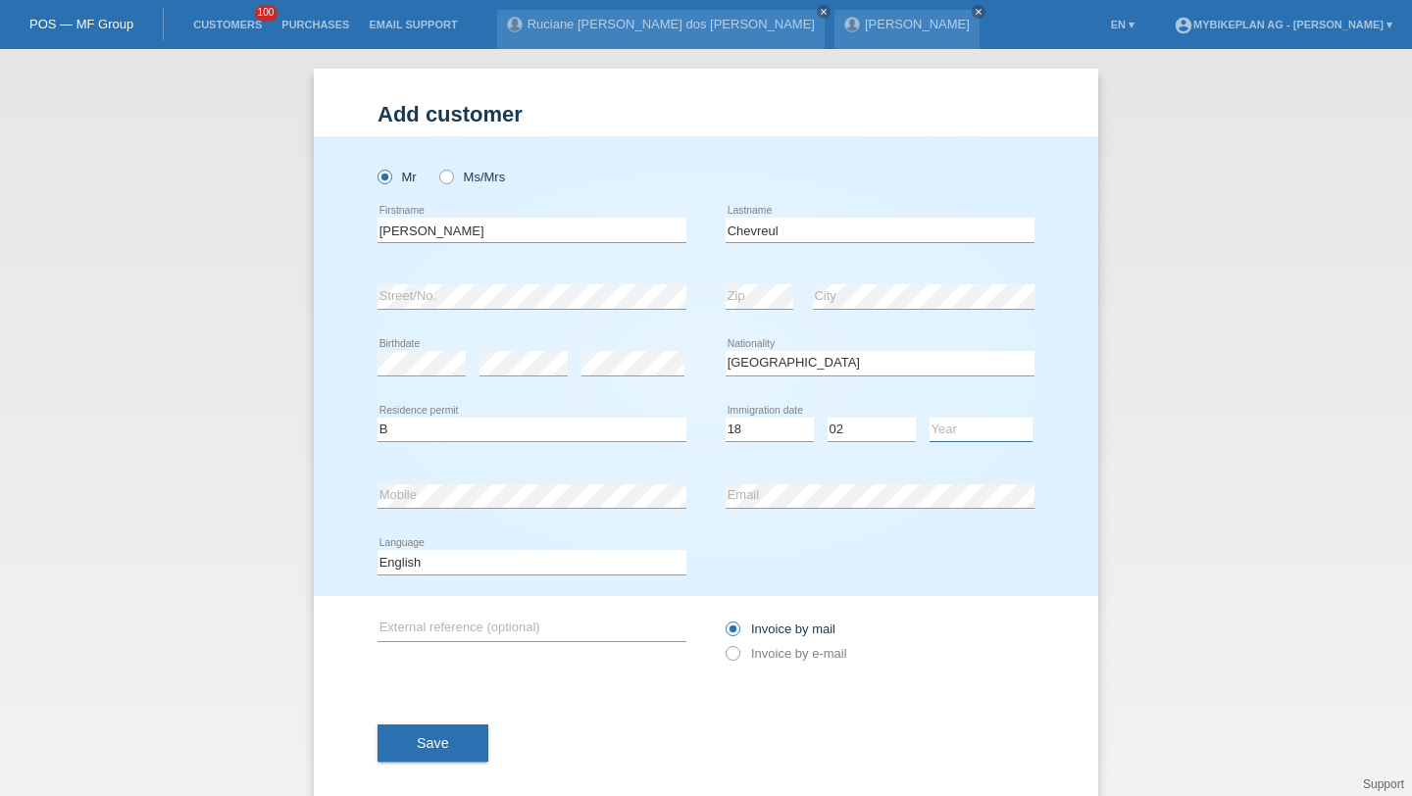
select select "2024"
click at [929, 418] on select "Year 2025 2024 2023 2022 2021 2020 2019 2018 2017 2016 2015 2014 2013 2012 2011…" at bounding box center [980, 430] width 103 height 24
click at [590, 559] on select "Deutsch Français Italiano English" at bounding box center [531, 562] width 309 height 24
select select "fr"
click at [377, 551] on select "Deutsch Français Italiano English" at bounding box center [531, 562] width 309 height 24
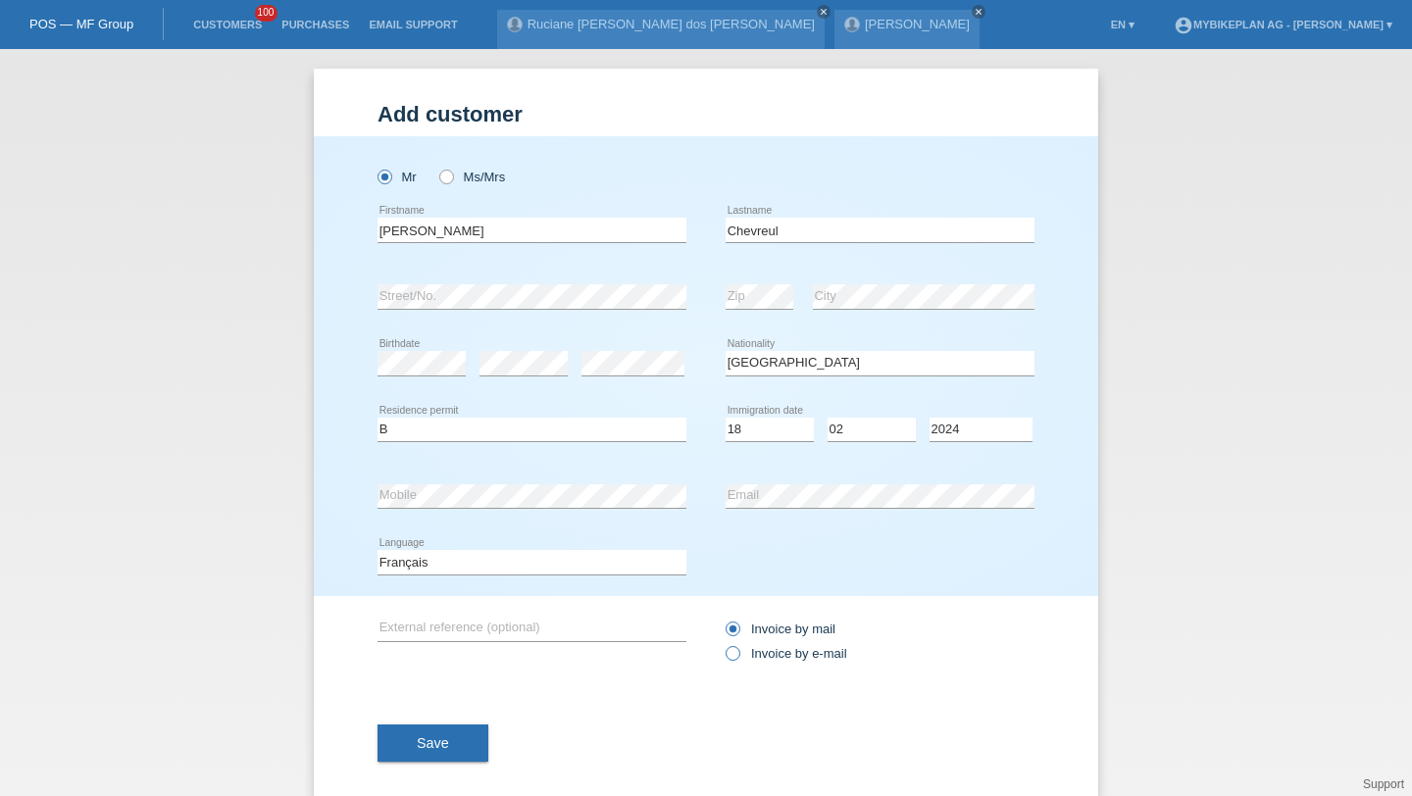
click at [722, 643] on icon at bounding box center [722, 643] width 0 height 0
click at [738, 655] on input "Invoice by e-mail" at bounding box center [731, 658] width 13 height 25
radio input "true"
click at [412, 771] on div "Save" at bounding box center [705, 743] width 657 height 114
click at [441, 756] on button "Save" at bounding box center [432, 742] width 111 height 37
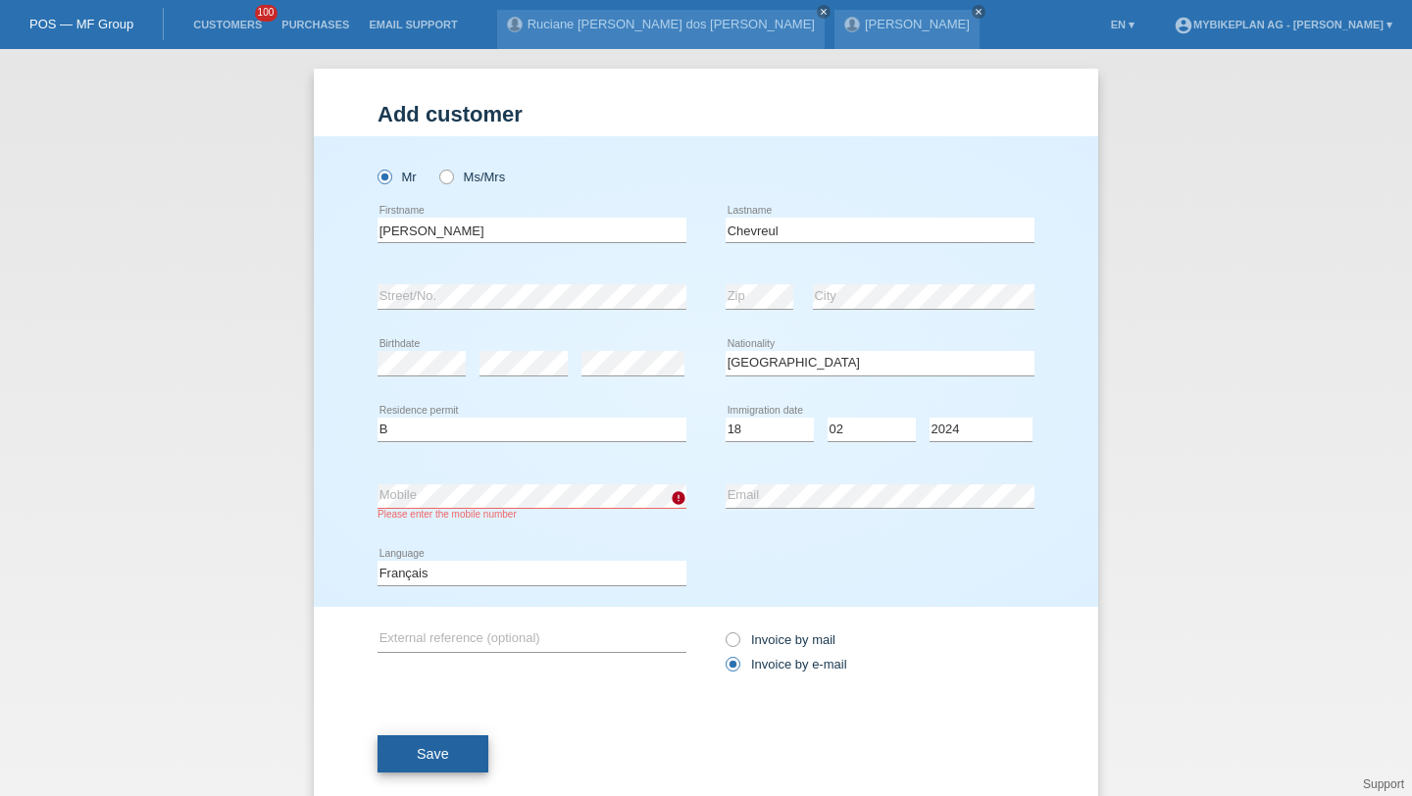
click at [420, 746] on button "Save" at bounding box center [432, 753] width 111 height 37
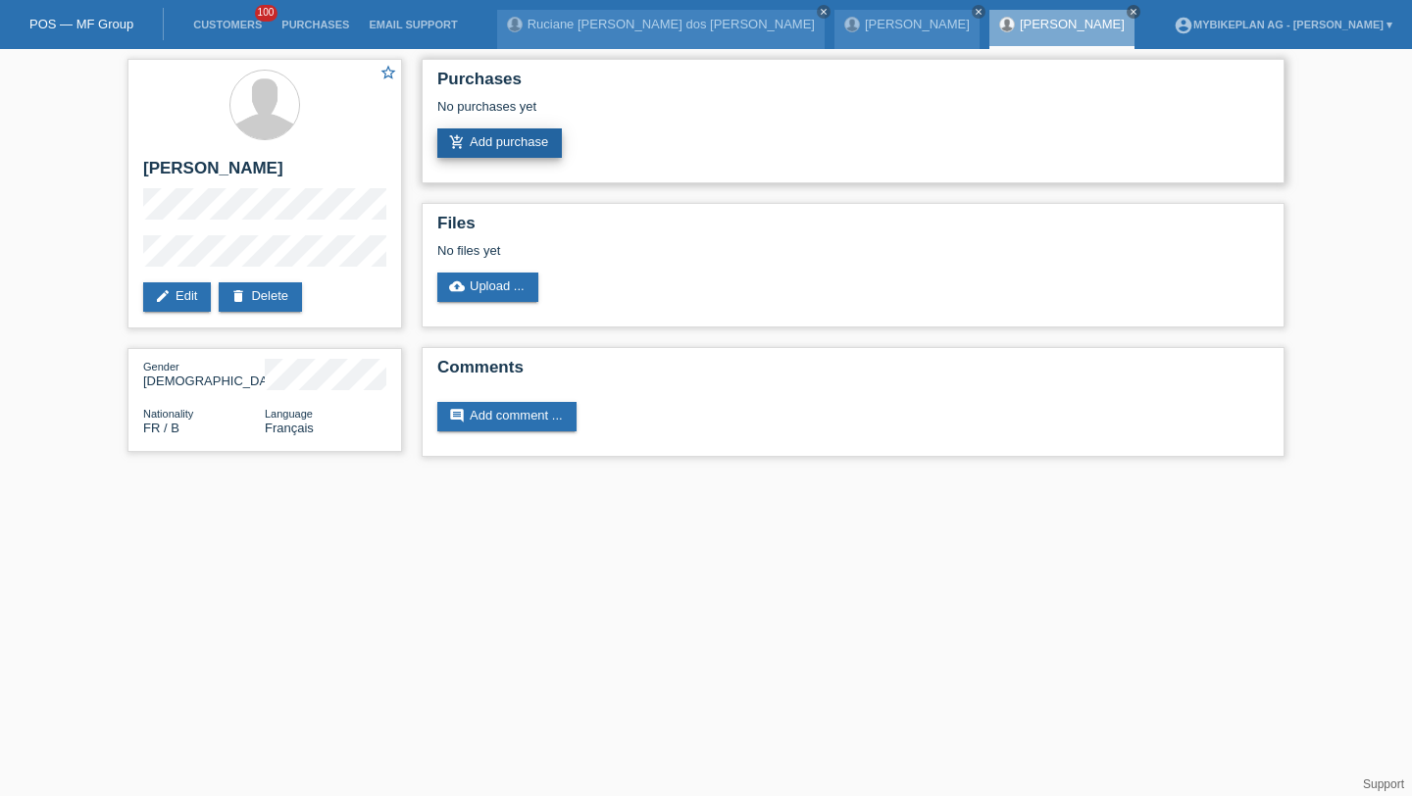
click at [544, 153] on link "add_shopping_cart Add purchase" at bounding box center [499, 142] width 124 height 29
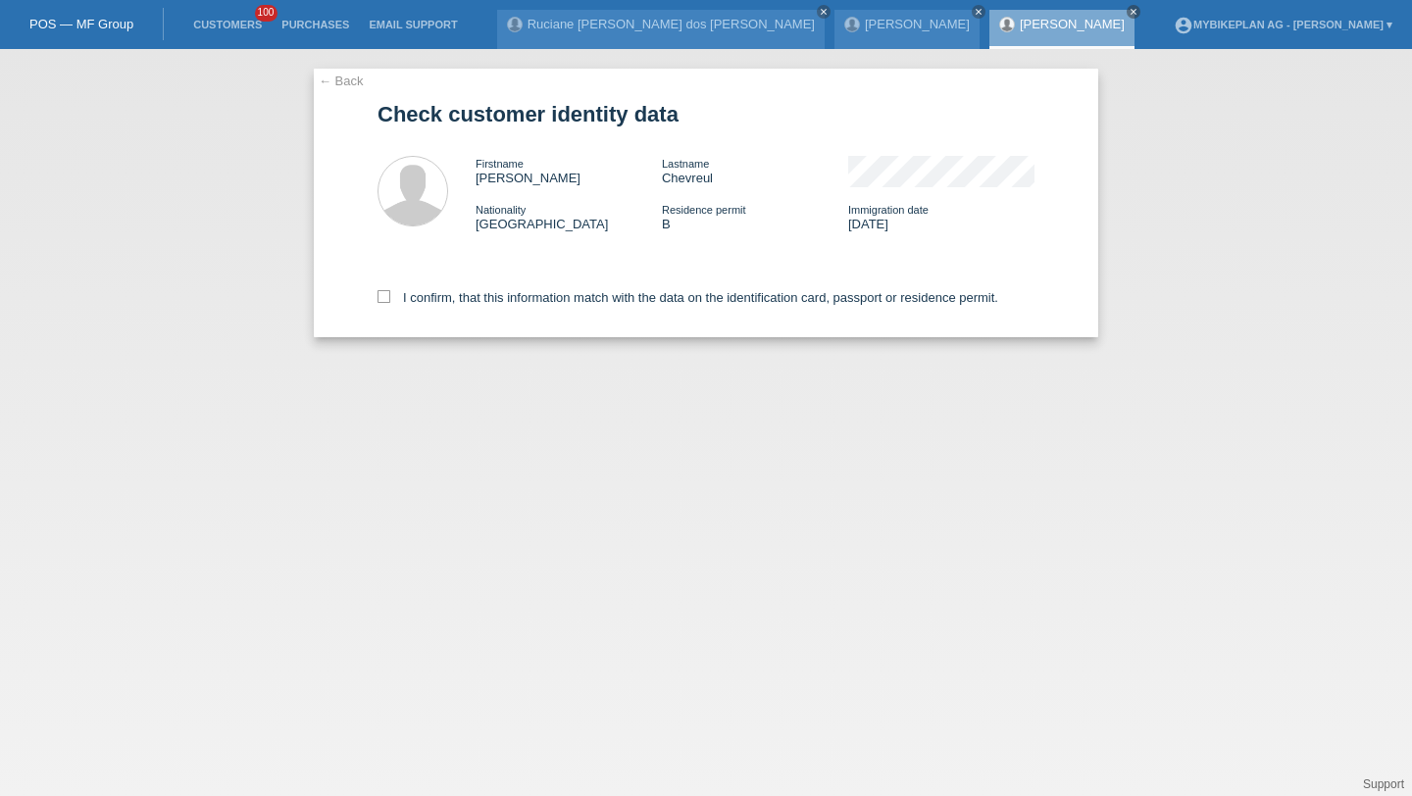
click at [440, 318] on div "I confirm, that this information match with the data on the identification card…" at bounding box center [705, 294] width 657 height 86
click at [442, 311] on div "I confirm, that this information match with the data on the identification card…" at bounding box center [705, 294] width 657 height 86
click at [447, 305] on label "I confirm, that this information match with the data on the identification card…" at bounding box center [687, 297] width 621 height 15
click at [390, 303] on input "I confirm, that this information match with the data on the identification card…" at bounding box center [383, 296] width 13 height 13
checkbox input "true"
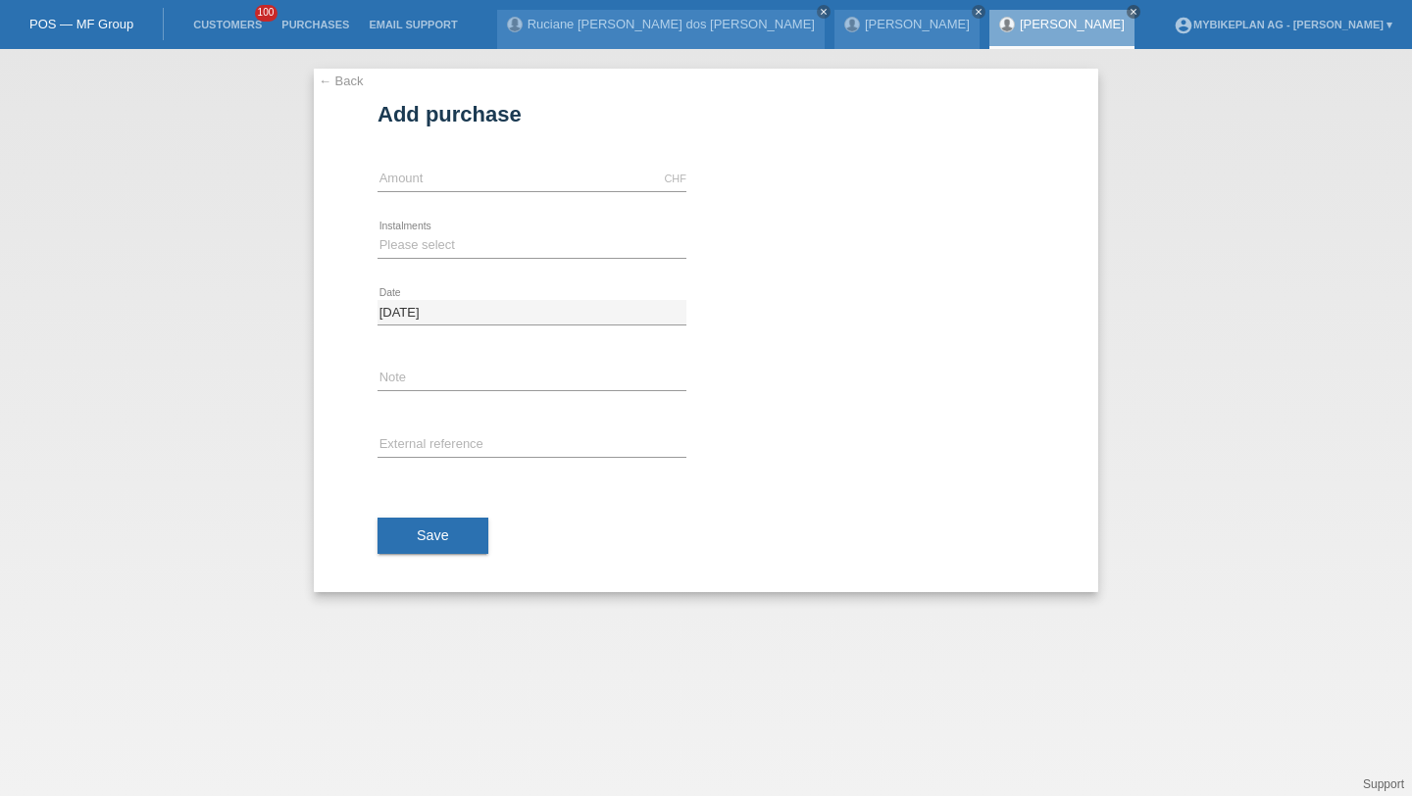
click at [431, 193] on div "CHF error Amount" at bounding box center [531, 179] width 309 height 67
click at [431, 182] on input "text" at bounding box center [531, 179] width 309 height 25
type input "6999.00"
click at [385, 243] on select "Please select 6 instalments 12 instalments 18 instalments 24 instalments 36 ins…" at bounding box center [531, 245] width 309 height 24
select select "488"
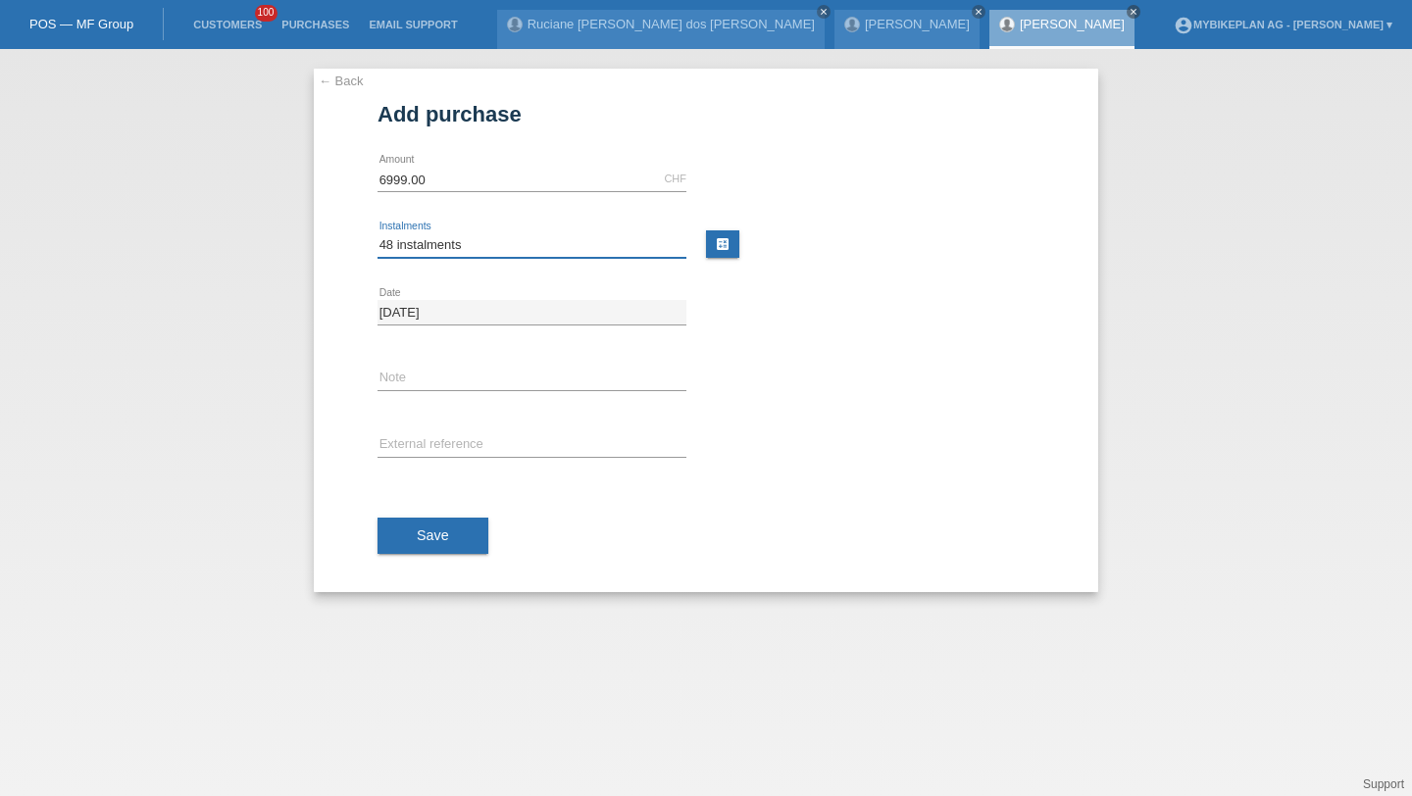
click at [377, 233] on select "Please select 6 instalments 12 instalments 18 instalments 24 instalments 36 ins…" at bounding box center [531, 245] width 309 height 24
click at [411, 469] on div "error External reference" at bounding box center [531, 446] width 309 height 67
click at [417, 441] on input "text" at bounding box center [531, 445] width 309 height 25
paste input "42755810118"
type input "42755810118"
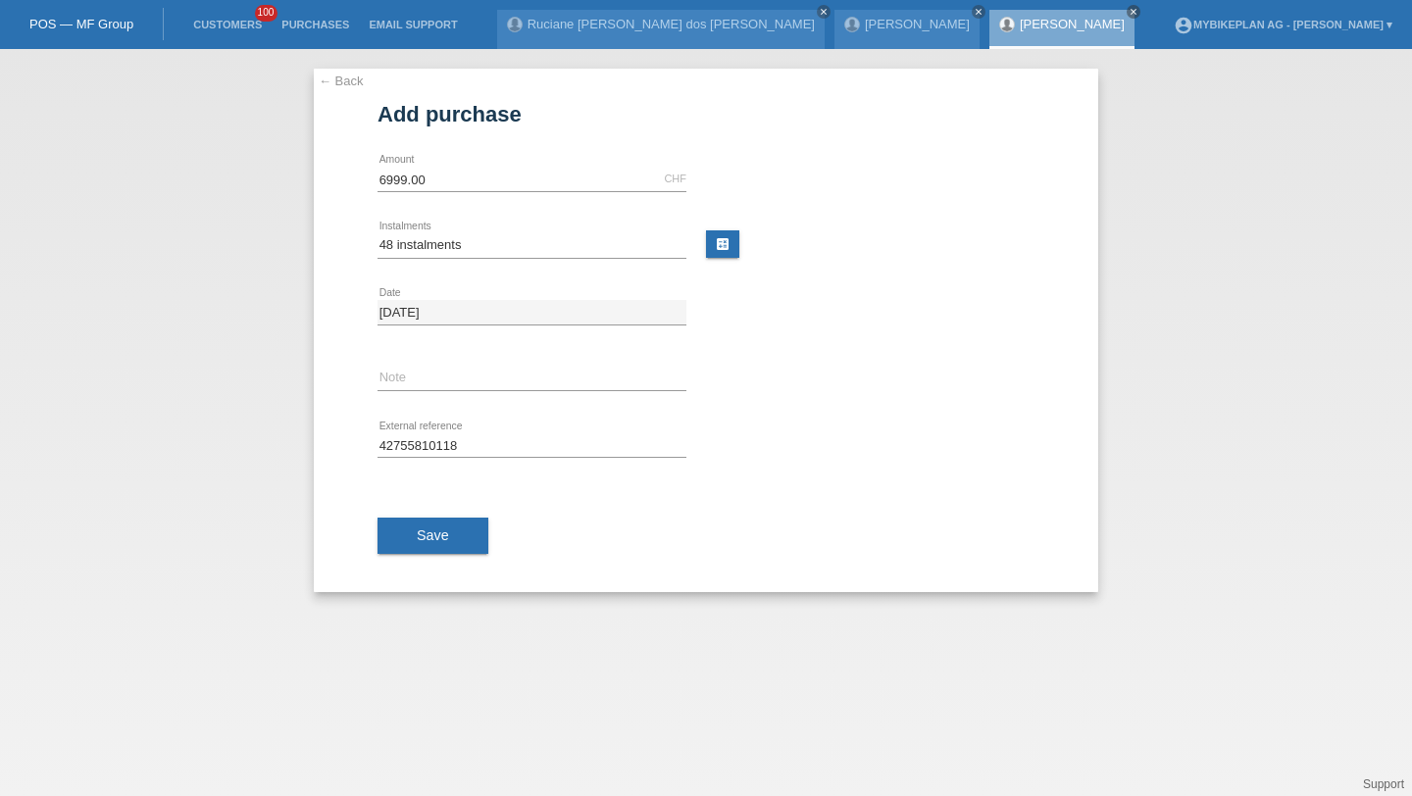
click at [402, 515] on div "Save" at bounding box center [705, 536] width 657 height 114
click at [407, 528] on button "Save" at bounding box center [432, 536] width 111 height 37
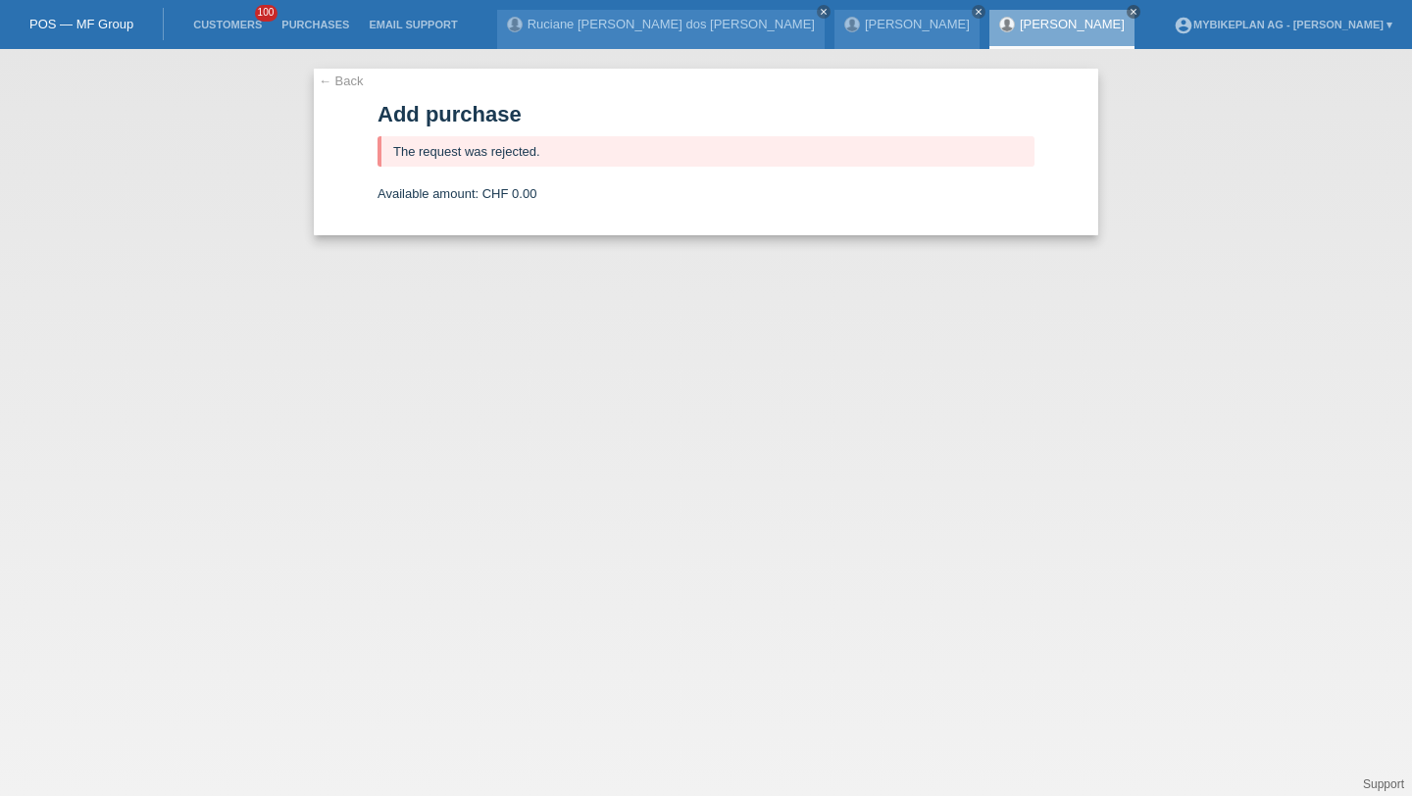
click at [192, 6] on li "Customers 100" at bounding box center [227, 25] width 88 height 50
click at [198, 9] on li "Customers 100" at bounding box center [227, 25] width 88 height 50
click at [203, 15] on li "Customers 100" at bounding box center [227, 25] width 88 height 50
click at [204, 16] on li "Customers 100" at bounding box center [227, 25] width 88 height 50
click at [226, 28] on link "Customers" at bounding box center [227, 25] width 88 height 12
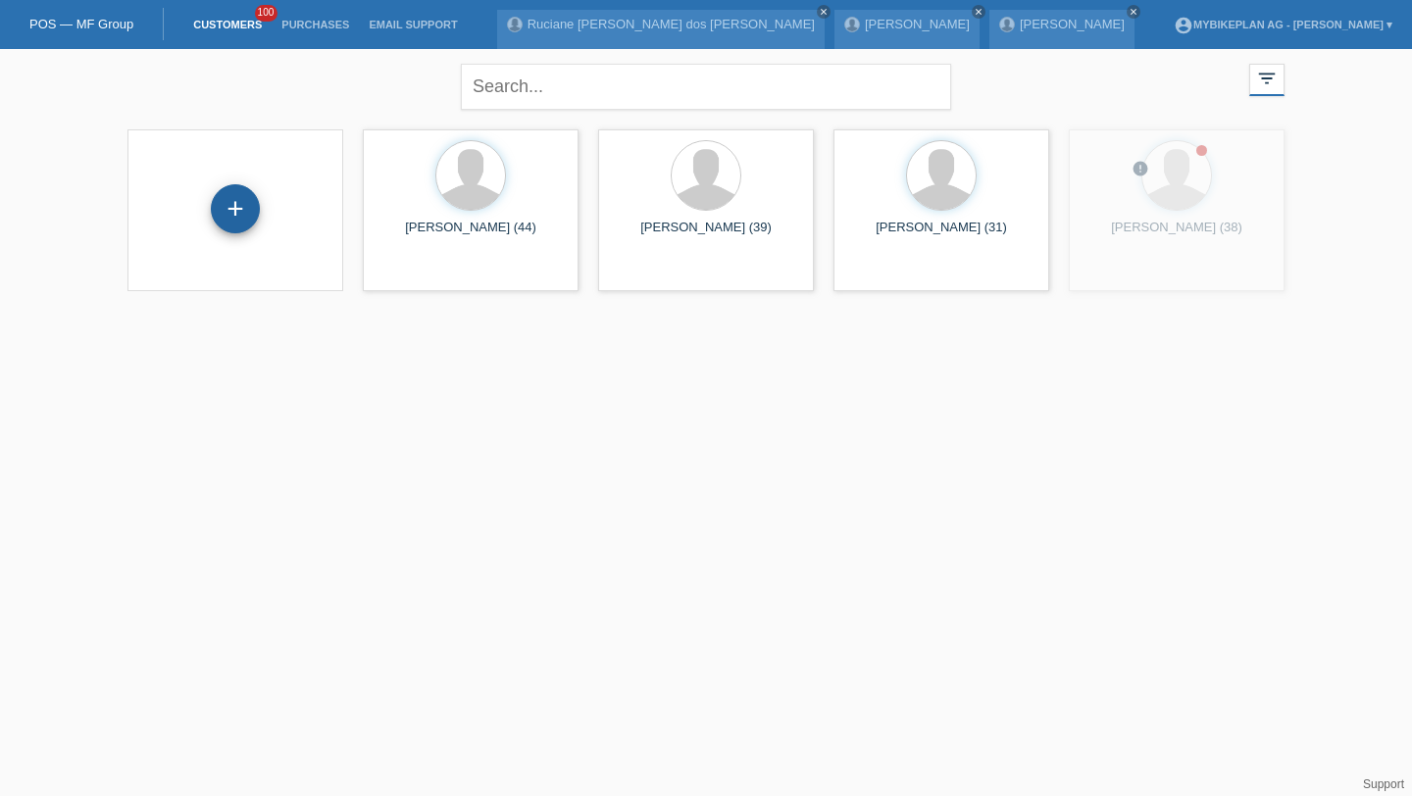
click at [221, 221] on div "+" at bounding box center [235, 208] width 47 height 33
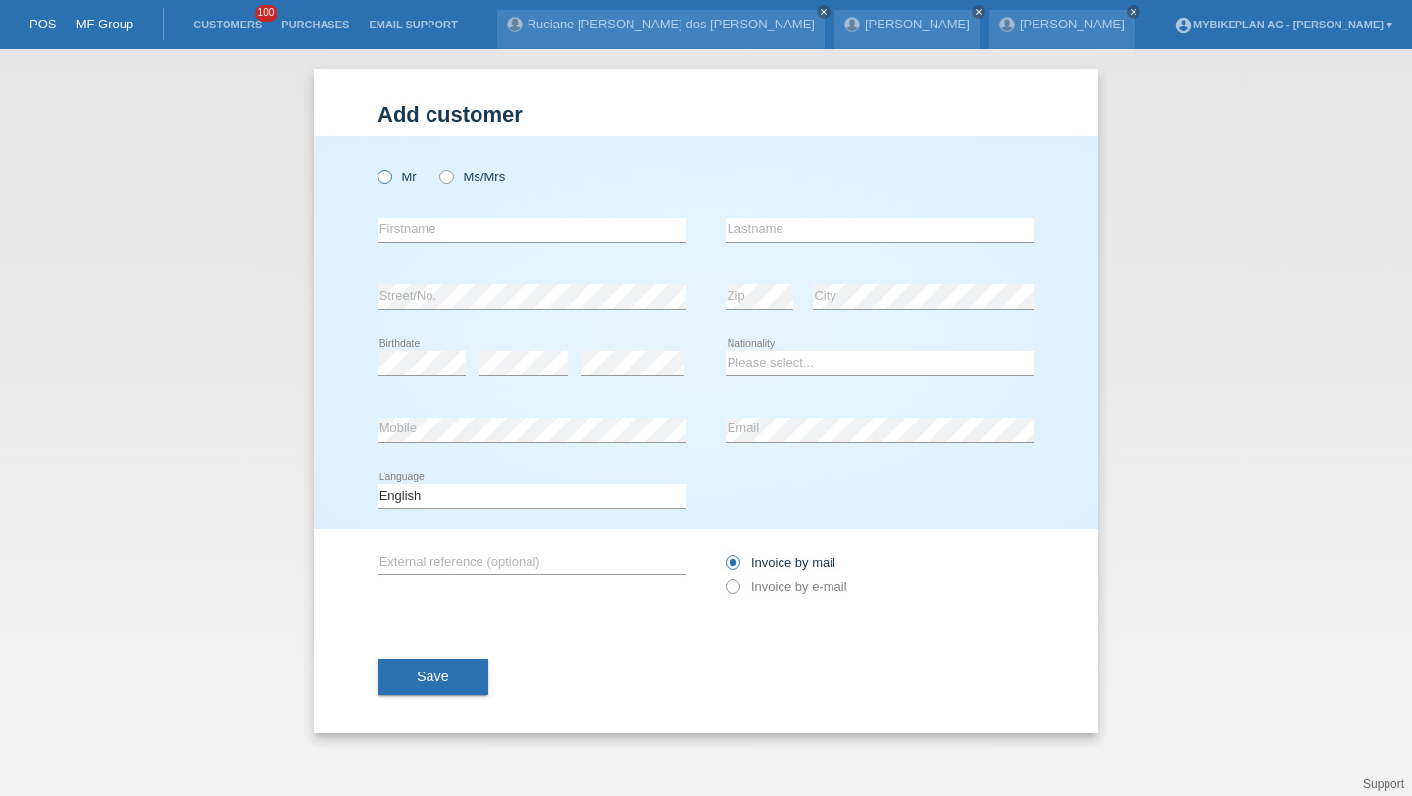
click at [374, 167] on icon at bounding box center [374, 167] width 0 height 0
click at [385, 177] on input "Mr" at bounding box center [383, 176] width 13 height 13
radio input "true"
click at [402, 222] on input "text" at bounding box center [531, 230] width 309 height 25
paste input "Azdour"
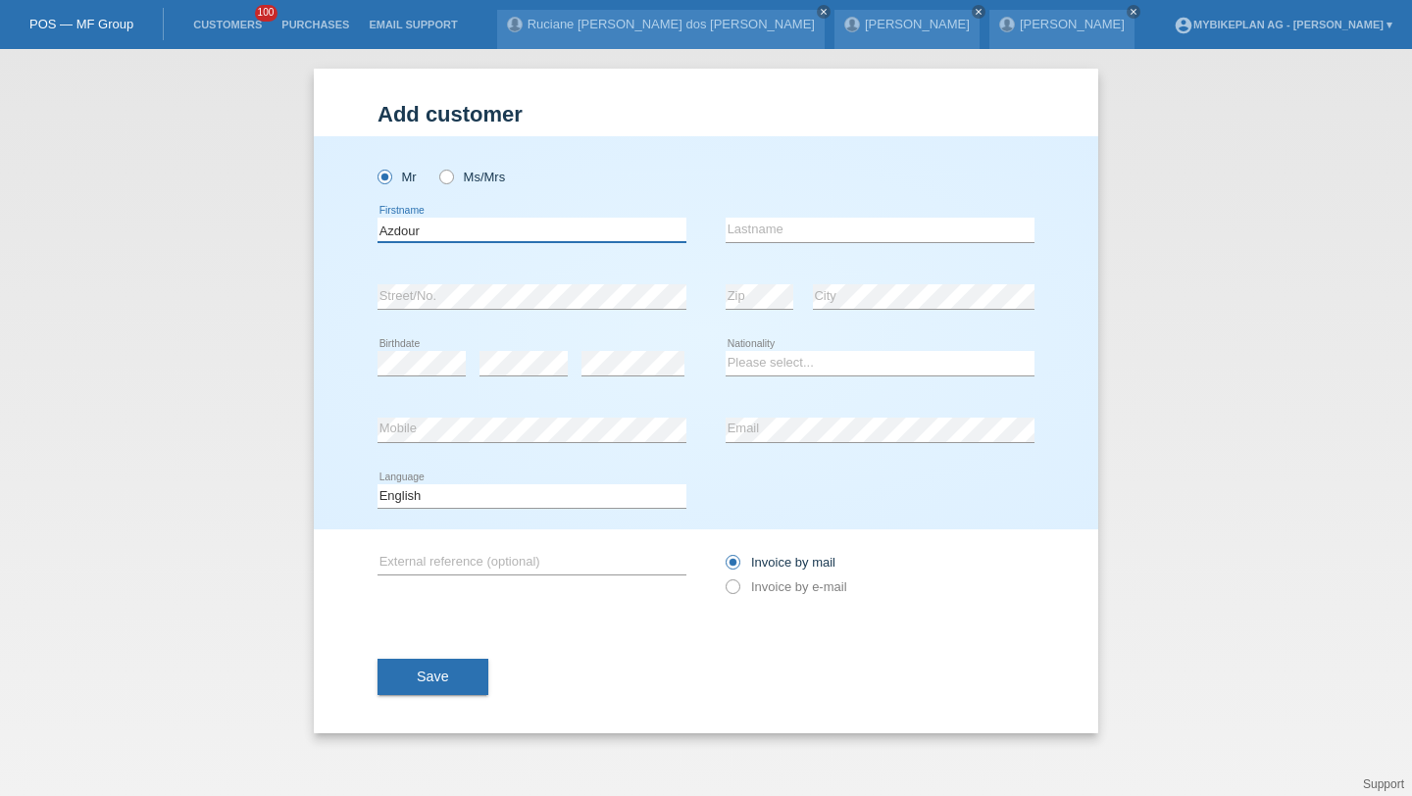
click at [411, 228] on input "Azdour" at bounding box center [531, 230] width 309 height 25
click at [411, 229] on input "Azdour" at bounding box center [531, 230] width 309 height 25
type input "Ahmed"
paste input "Azdour"
type input "Azdour"
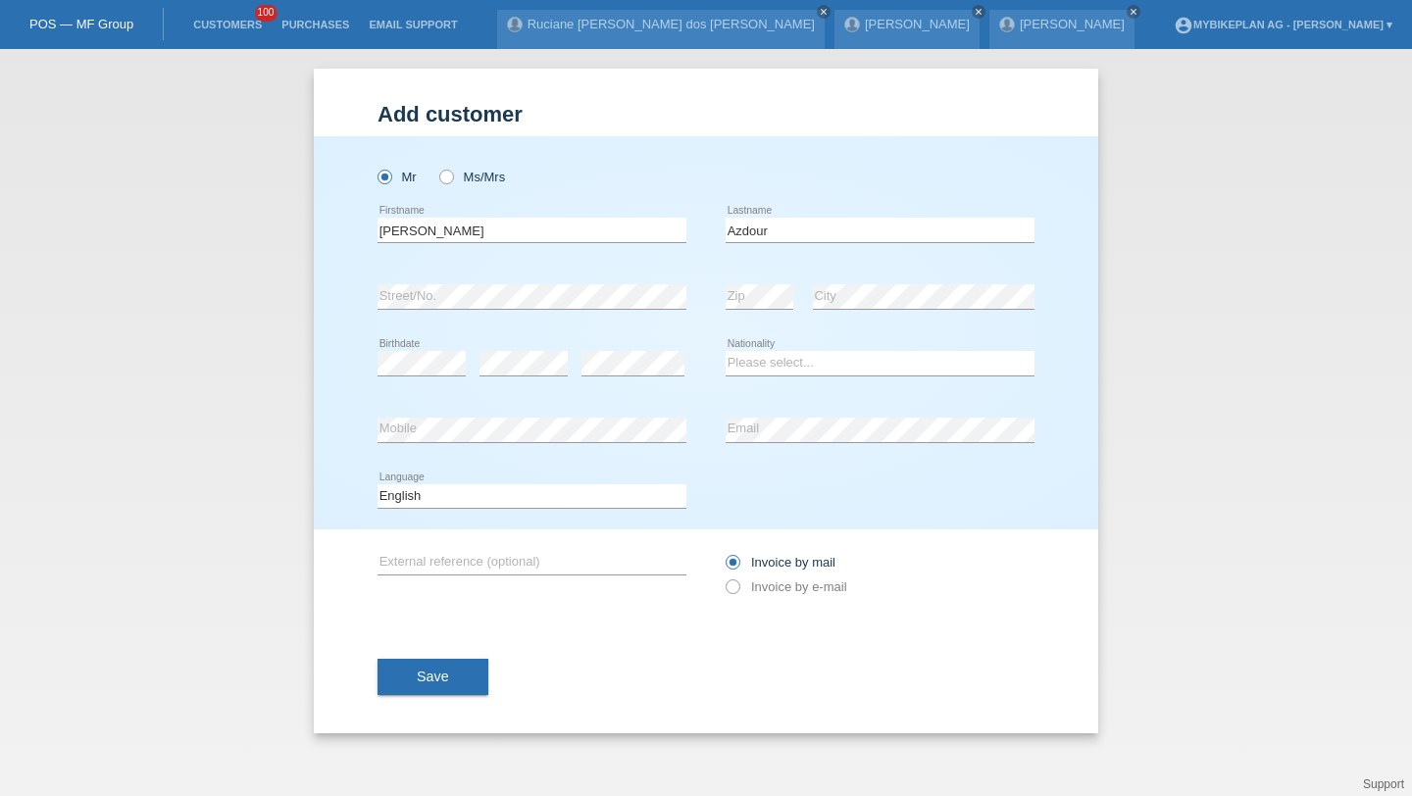
click at [624, 348] on div "error" at bounding box center [632, 363] width 103 height 67
click at [758, 370] on select "Please select... Switzerland Austria Germany Liechtenstein ------------ Afghani…" at bounding box center [879, 363] width 309 height 24
select select "CH"
click at [725, 352] on select "Please select... Switzerland Austria Germany Liechtenstein ------------ Afghani…" at bounding box center [879, 363] width 309 height 24
click at [625, 503] on select "Deutsch Français Italiano English" at bounding box center [531, 496] width 309 height 24
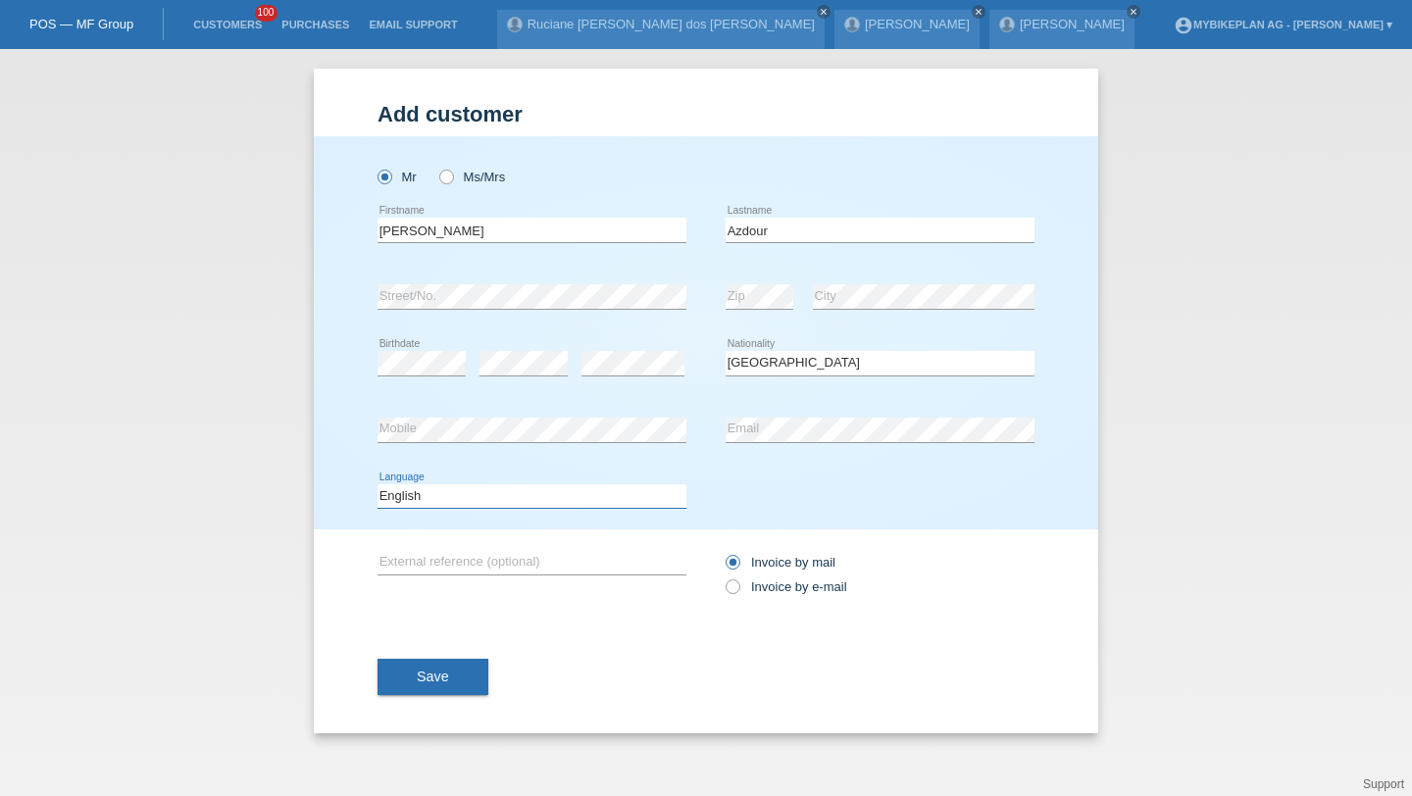
select select "fr"
click at [377, 484] on select "Deutsch Français Italiano English" at bounding box center [531, 496] width 309 height 24
click at [747, 577] on div "Invoice by mail Invoice by e-mail" at bounding box center [879, 574] width 309 height 49
click at [747, 580] on div "Invoice by mail Invoice by e-mail" at bounding box center [879, 574] width 309 height 49
click at [748, 590] on label "Invoice by e-mail" at bounding box center [786, 586] width 122 height 15
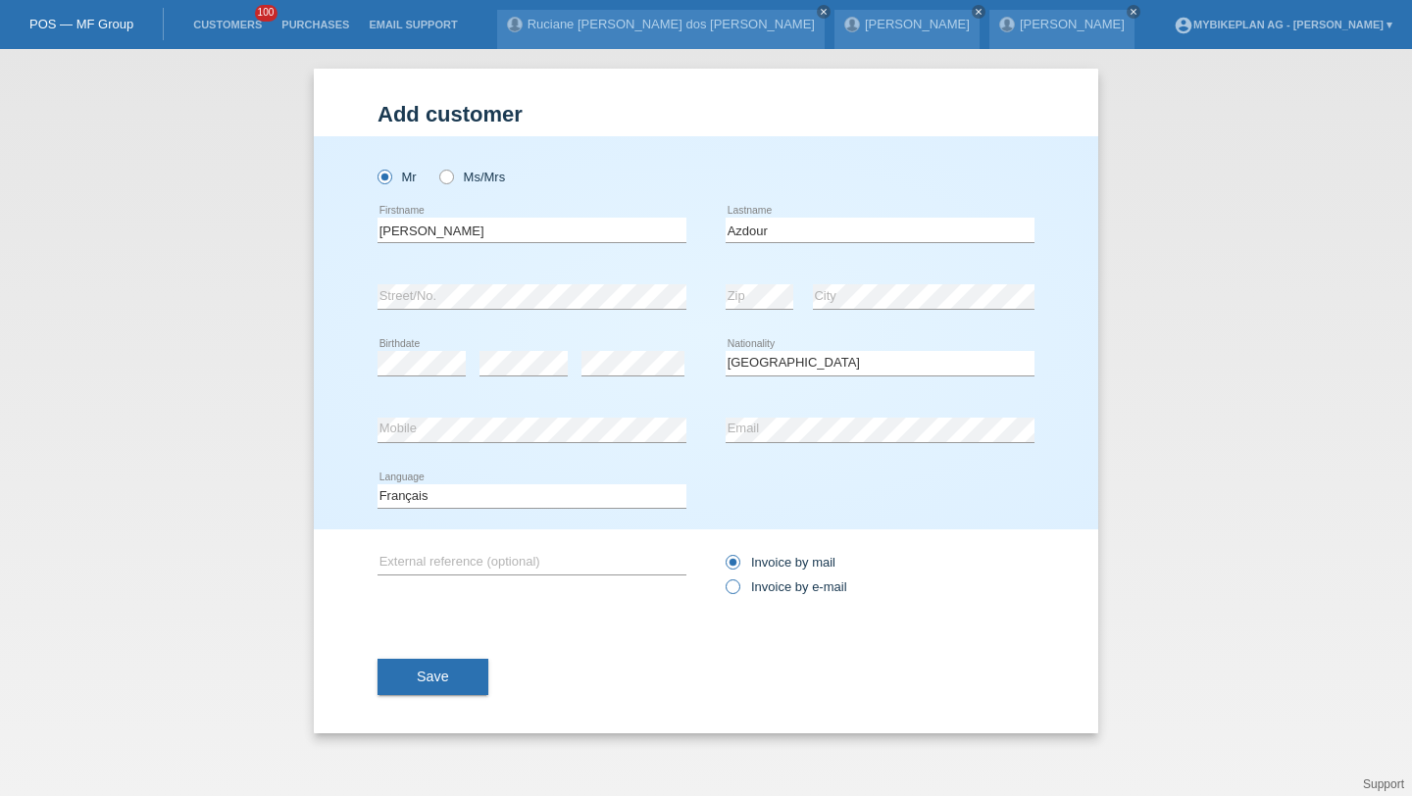
click at [738, 590] on input "Invoice by e-mail" at bounding box center [731, 591] width 13 height 25
radio input "true"
click at [435, 678] on span "Save" at bounding box center [433, 677] width 32 height 16
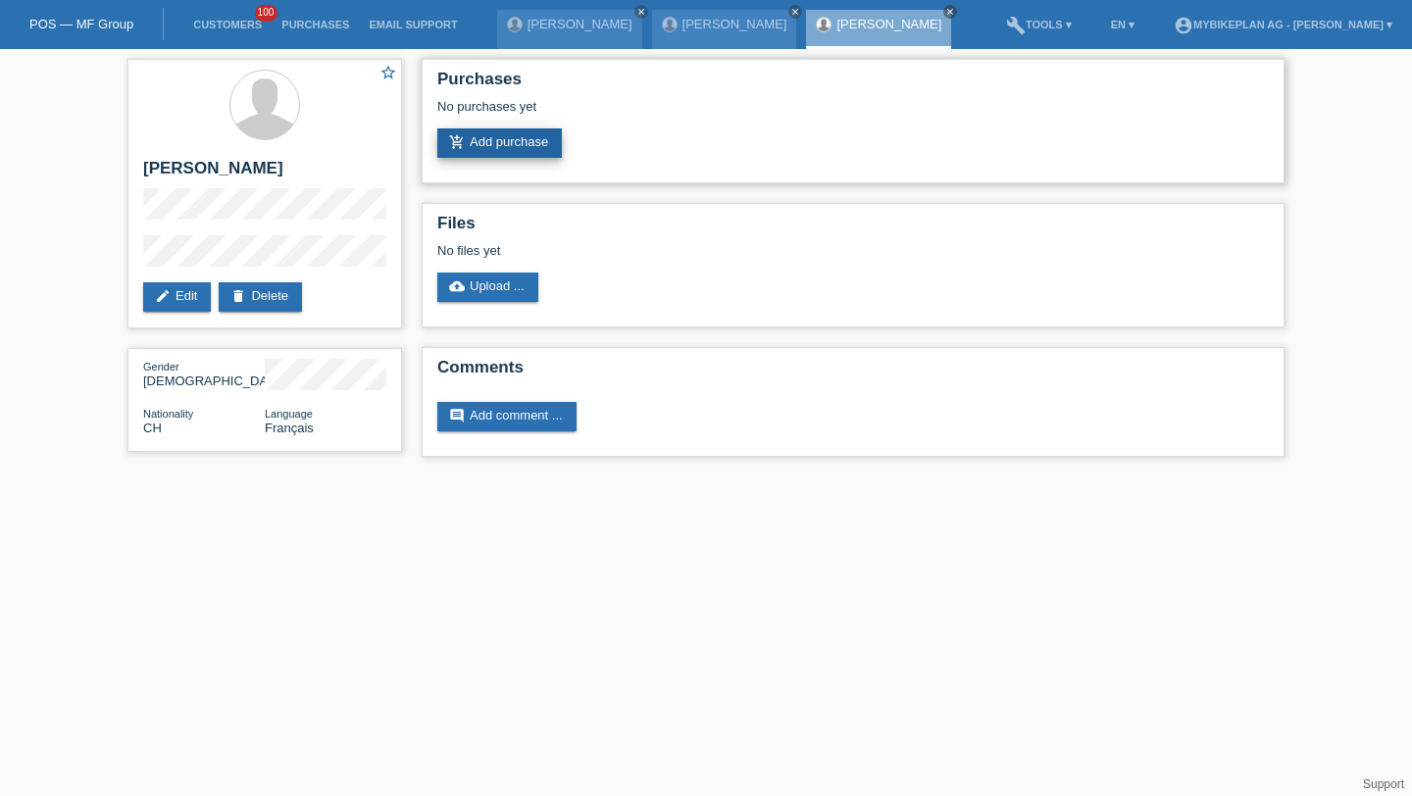
click at [539, 153] on link "add_shopping_cart Add purchase" at bounding box center [499, 142] width 124 height 29
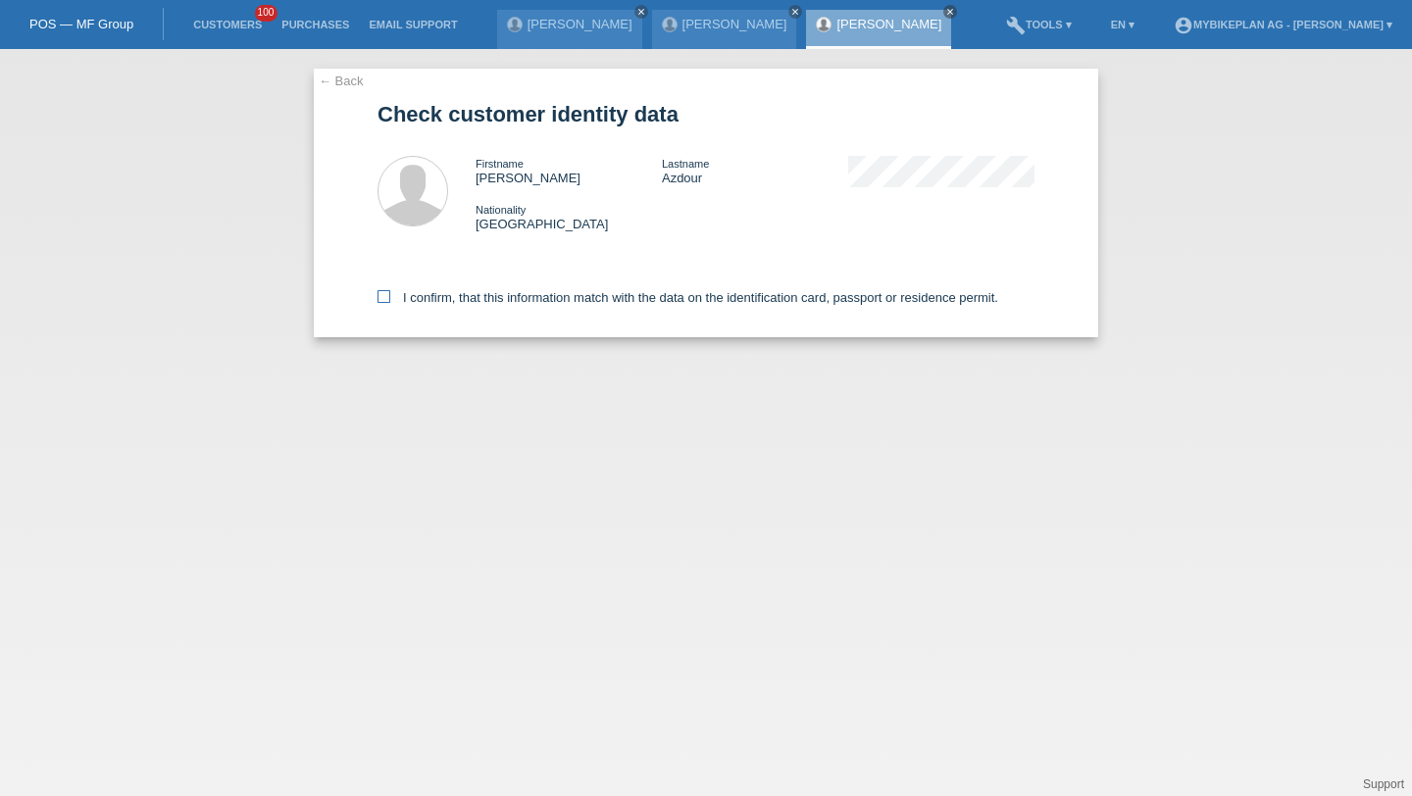
click at [514, 297] on label "I confirm, that this information match with the data on the identification card…" at bounding box center [687, 297] width 621 height 15
click at [390, 297] on input "I confirm, that this information match with the data on the identification card…" at bounding box center [383, 296] width 13 height 13
checkbox input "true"
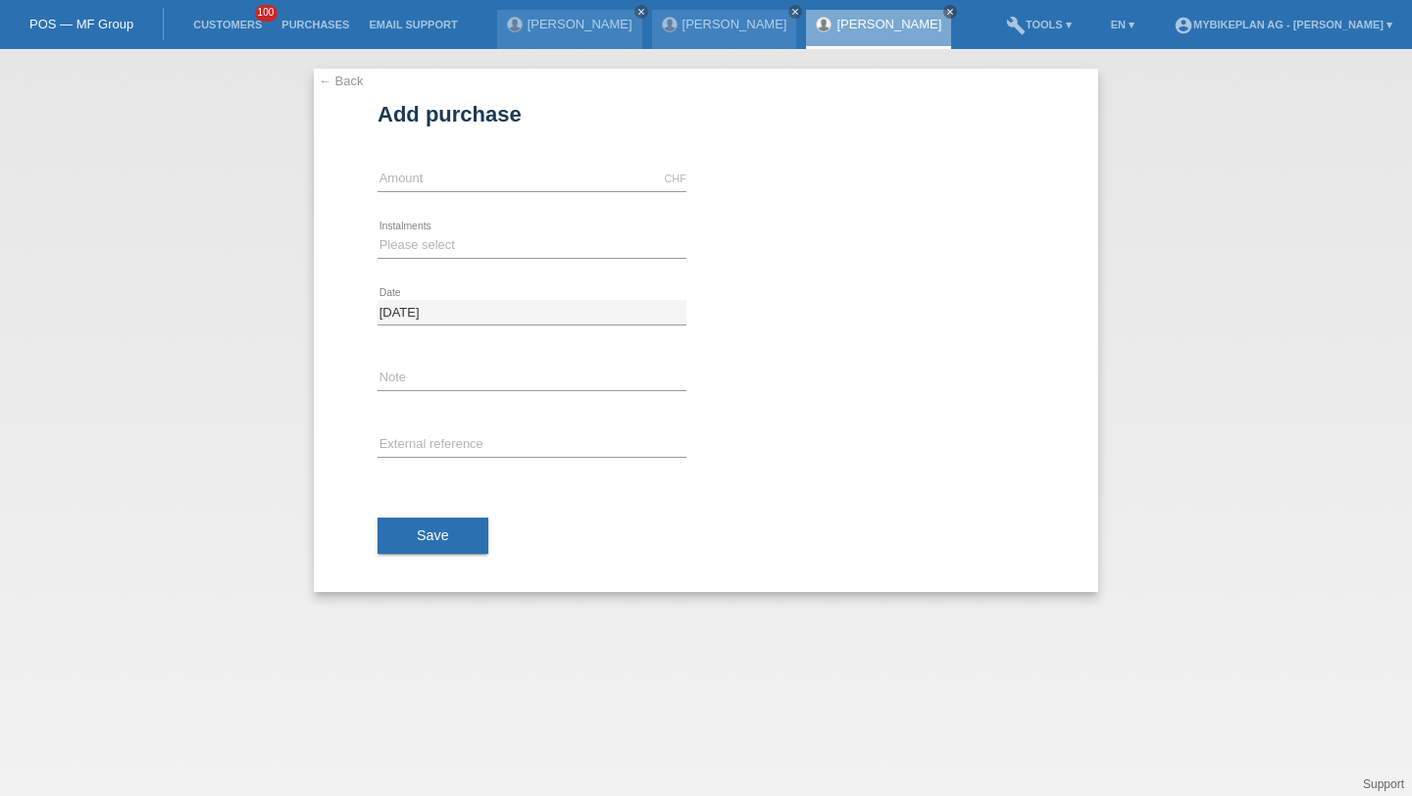
click at [512, 162] on div "CHF error Amount" at bounding box center [531, 179] width 309 height 67
click at [509, 182] on input "text" at bounding box center [531, 179] width 309 height 25
type input "9532.00"
click at [504, 246] on select "Please select 6 instalments 12 instalments 18 instalments 24 instalments 36 ins…" at bounding box center [531, 245] width 309 height 24
select select "488"
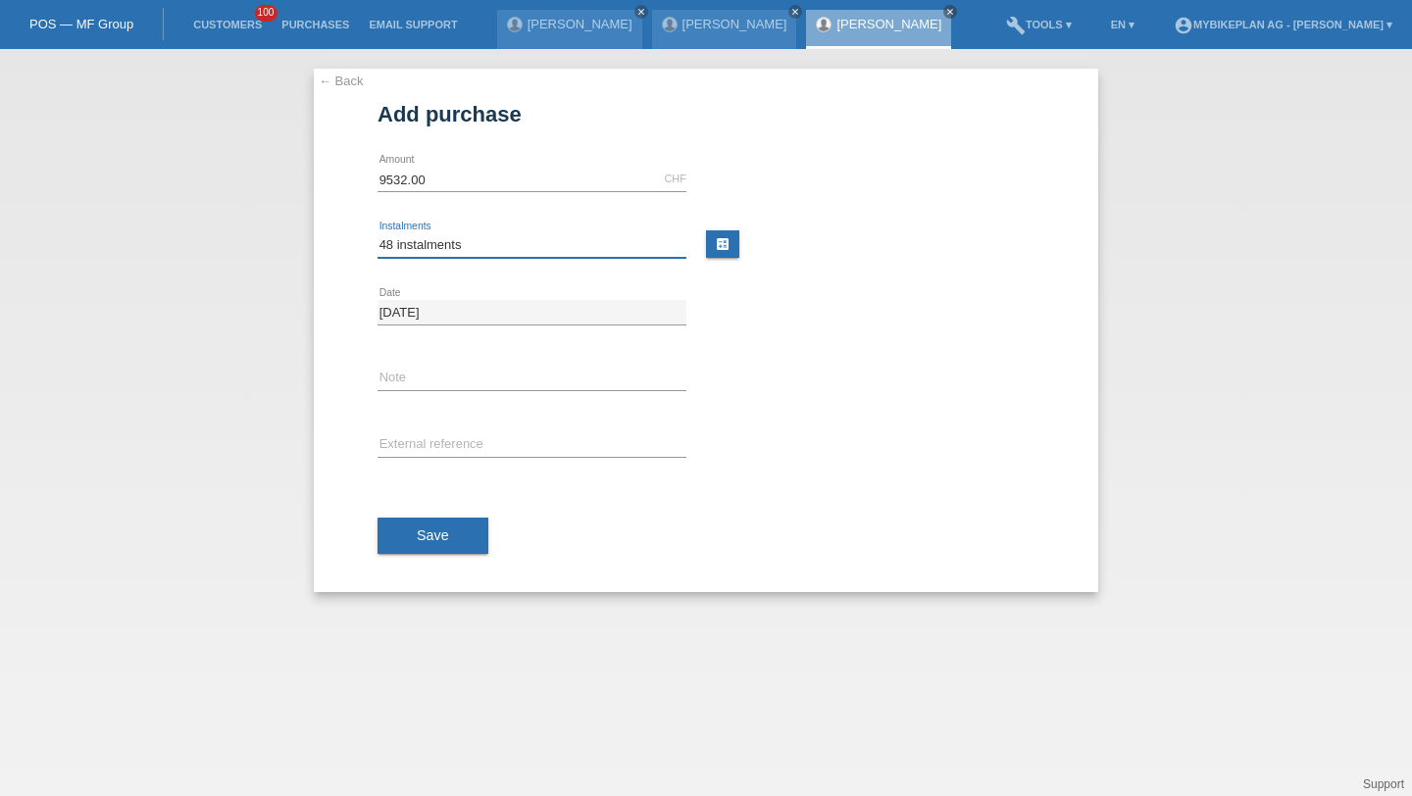
click at [377, 233] on select "Please select 6 instalments 12 instalments 18 instalments 24 instalments 36 ins…" at bounding box center [531, 245] width 309 height 24
click at [430, 442] on input "text" at bounding box center [531, 445] width 309 height 25
paste input "42753962639"
type input "42753962639"
click at [431, 532] on span "Save" at bounding box center [433, 535] width 32 height 16
